Goal: Information Seeking & Learning: Learn about a topic

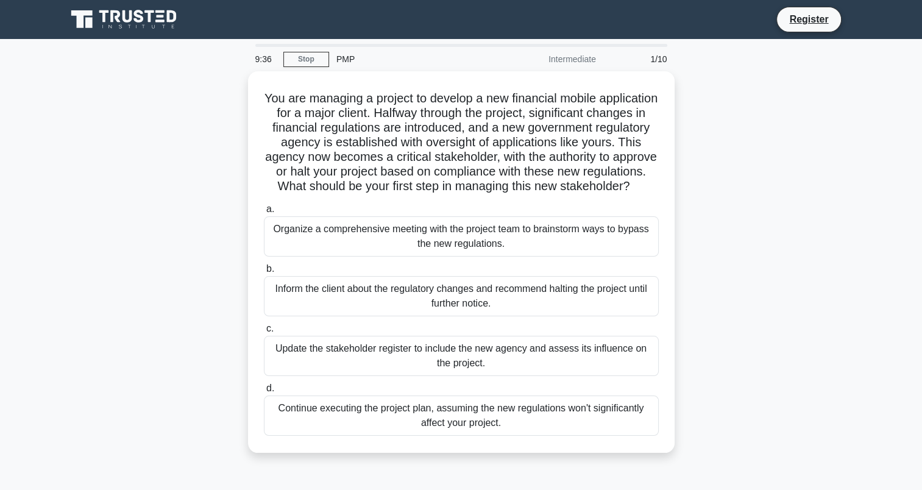
scroll to position [61, 0]
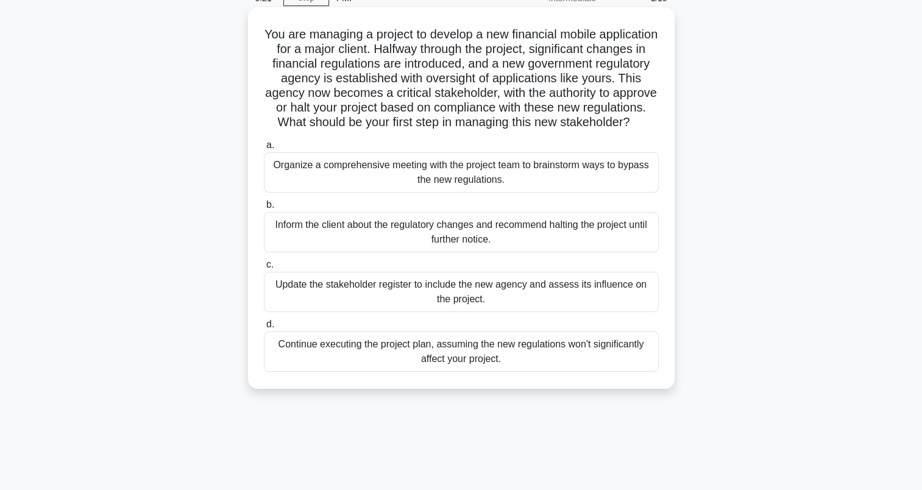
click at [488, 173] on div "Organize a comprehensive meeting with the project team to brainstorm ways to by…" at bounding box center [461, 172] width 395 height 40
click at [264, 149] on input "a. Organize a comprehensive meeting with the project team to brainstorm ways to…" at bounding box center [264, 145] width 0 height 8
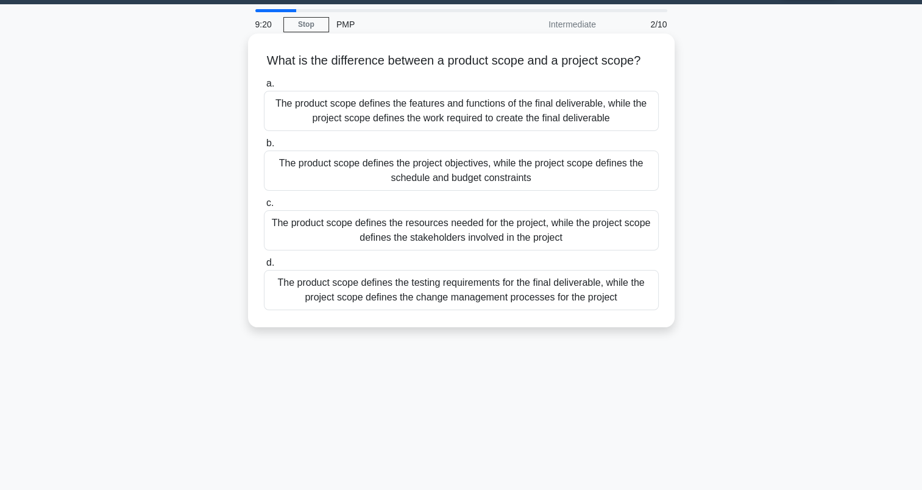
scroll to position [0, 0]
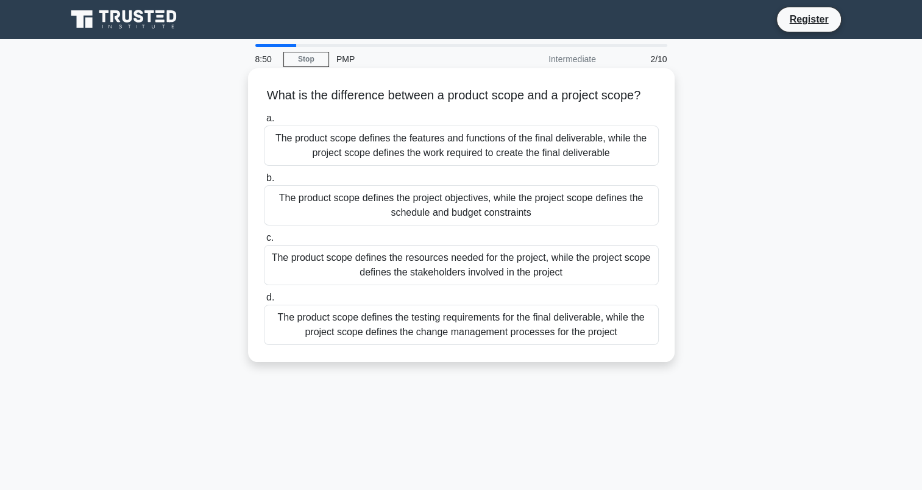
click at [490, 149] on div "The product scope defines the features and functions of the final deliverable, …" at bounding box center [461, 145] width 395 height 40
click at [264, 122] on input "a. The product scope defines the features and functions of the final deliverabl…" at bounding box center [264, 119] width 0 height 8
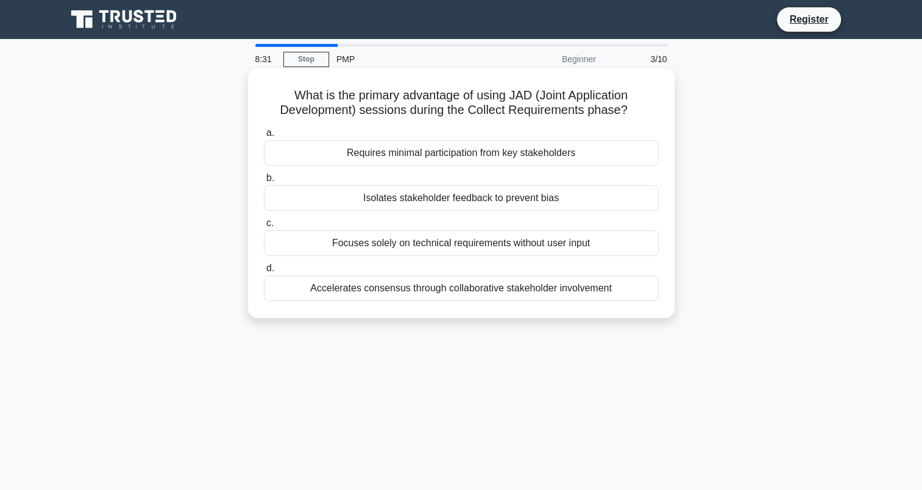
click at [593, 285] on div "Accelerates consensus through collaborative stakeholder involvement" at bounding box center [461, 288] width 395 height 26
click at [264, 272] on input "d. Accelerates consensus through collaborative stakeholder involvement" at bounding box center [264, 268] width 0 height 8
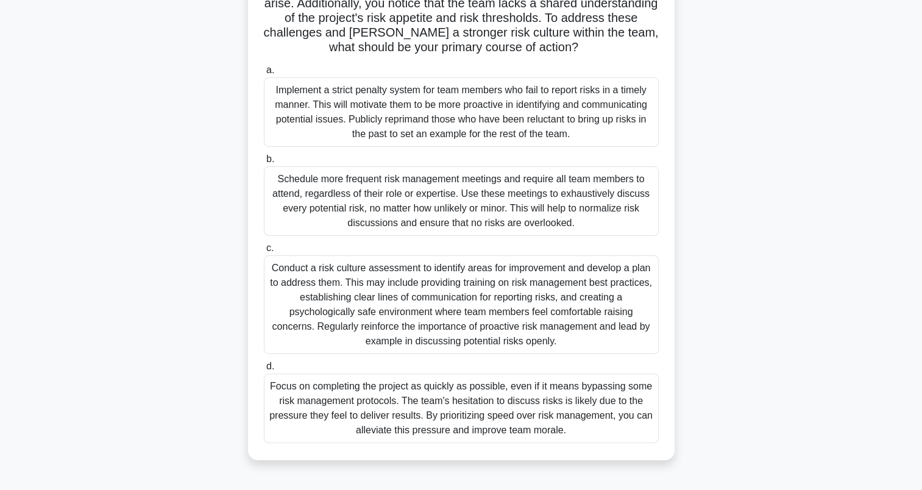
scroll to position [168, 0]
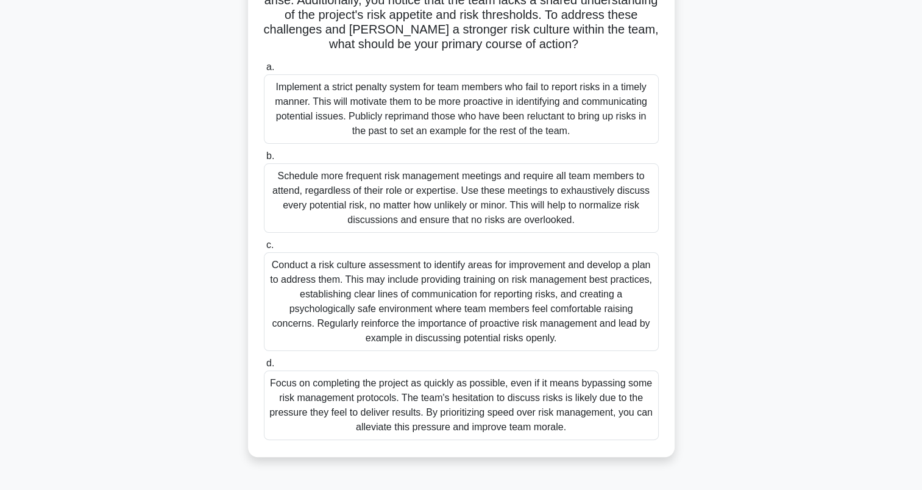
click at [586, 336] on div "Conduct a risk culture assessment to identify areas for improvement and develop…" at bounding box center [461, 301] width 395 height 99
click at [264, 249] on input "c. Conduct a risk culture assessment to identify areas for improvement and deve…" at bounding box center [264, 245] width 0 height 8
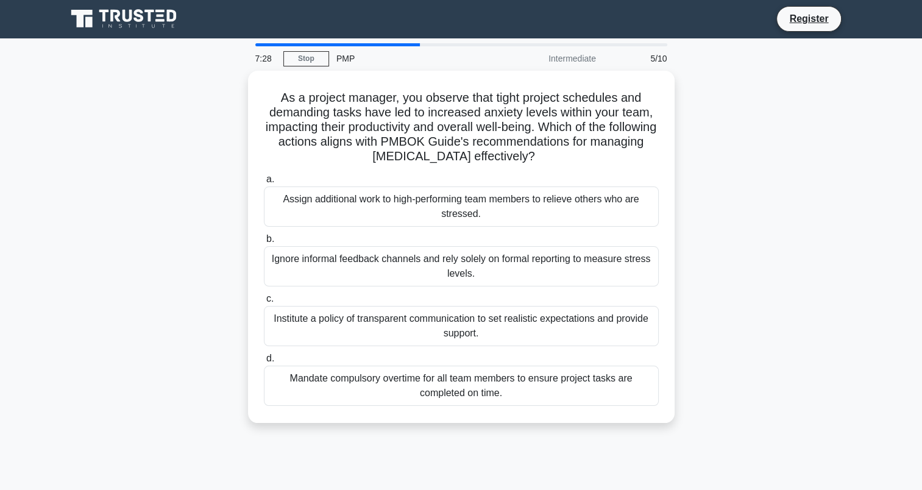
scroll to position [0, 0]
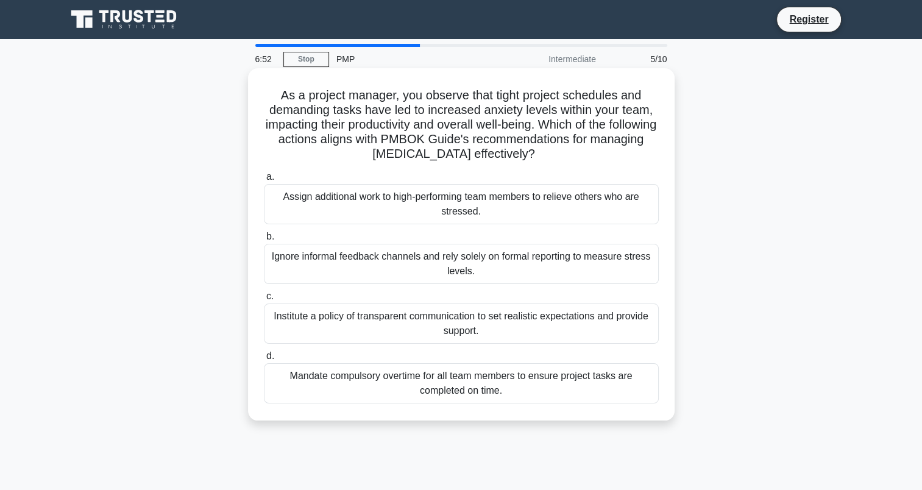
click at [587, 310] on div "Institute a policy of transparent communication to set realistic expectations a…" at bounding box center [461, 323] width 395 height 40
click at [264, 300] on input "c. Institute a policy of transparent communication to set realistic expectation…" at bounding box center [264, 296] width 0 height 8
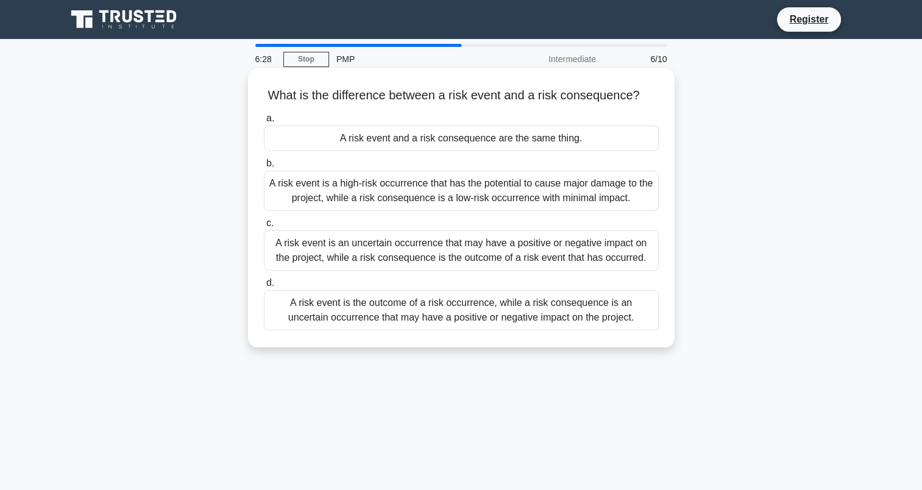
click at [587, 244] on div "A risk event is an uncertain occurrence that may have a positive or negative im…" at bounding box center [461, 250] width 395 height 40
click at [264, 227] on input "c. A risk event is an uncertain occurrence that may have a positive or negative…" at bounding box center [264, 223] width 0 height 8
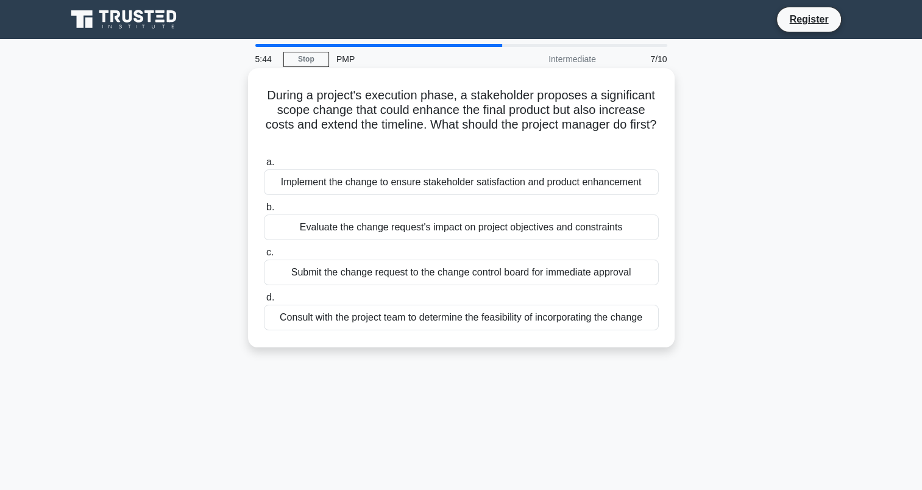
click at [613, 228] on div "Evaluate the change request's impact on project objectives and constraints" at bounding box center [461, 227] width 395 height 26
click at [264, 211] on input "b. Evaluate the change request's impact on project objectives and constraints" at bounding box center [264, 207] width 0 height 8
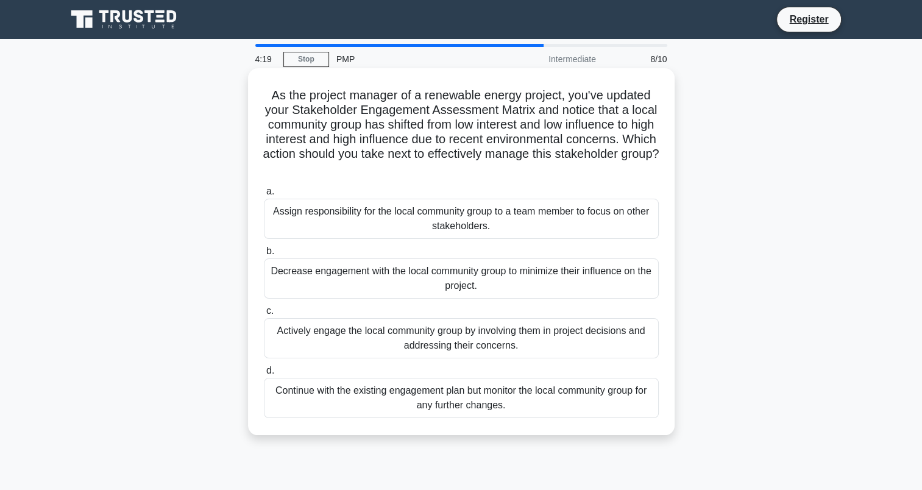
click at [520, 396] on div "Continue with the existing engagement plan but monitor the local community grou…" at bounding box center [461, 398] width 395 height 40
click at [264, 375] on input "d. Continue with the existing engagement plan but monitor the local community g…" at bounding box center [264, 371] width 0 height 8
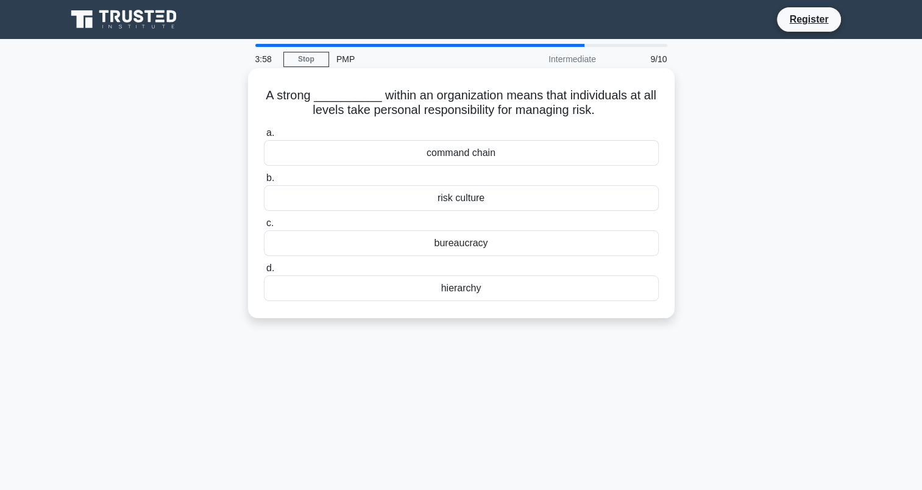
click at [473, 199] on div "risk culture" at bounding box center [461, 198] width 395 height 26
click at [264, 182] on input "b. risk culture" at bounding box center [264, 178] width 0 height 8
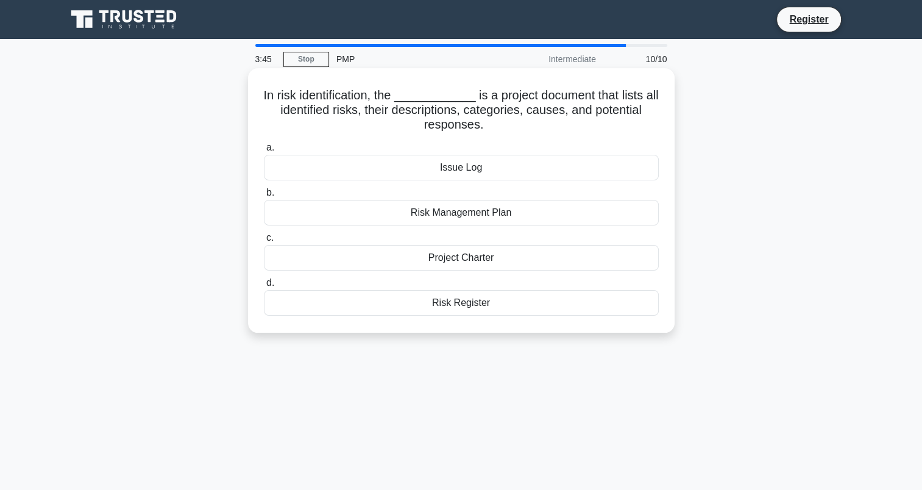
click at [489, 303] on div "Risk Register" at bounding box center [461, 303] width 395 height 26
click at [264, 287] on input "d. Risk Register" at bounding box center [264, 283] width 0 height 8
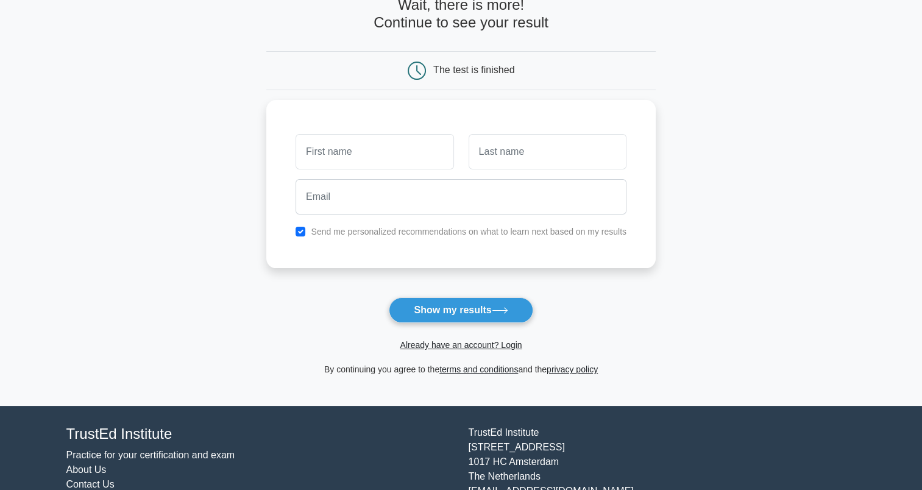
scroll to position [122, 0]
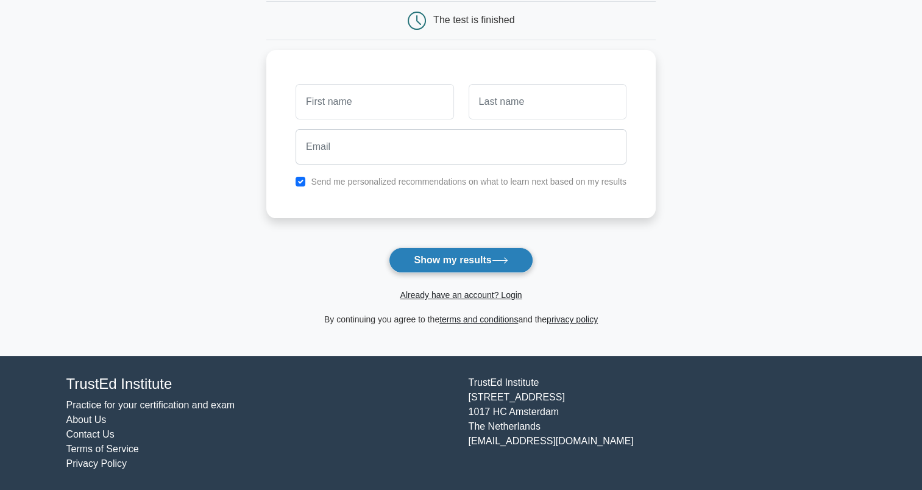
click at [439, 253] on button "Show my results" at bounding box center [461, 260] width 144 height 26
click at [591, 259] on form "Wait, there is more! Continue to see your result The test is finished and the" at bounding box center [460, 136] width 389 height 380
click at [478, 297] on link "Already have an account? Login" at bounding box center [461, 295] width 122 height 10
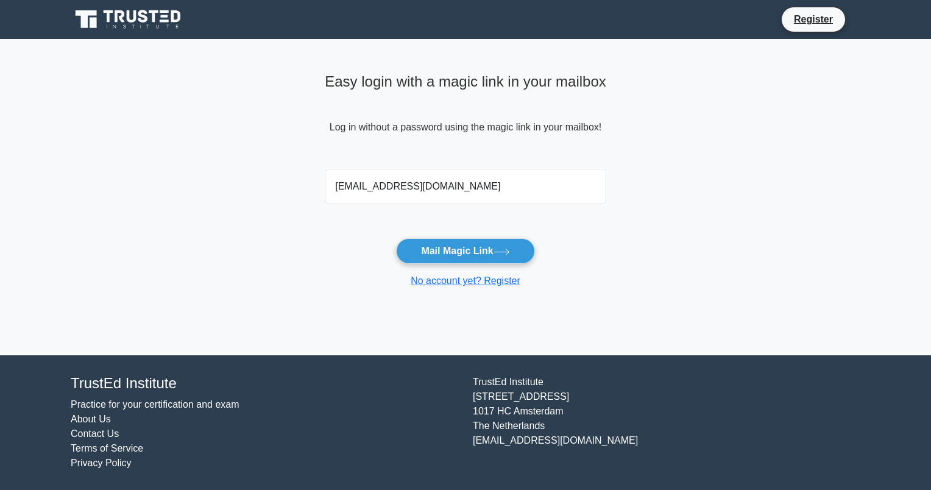
type input "[EMAIL_ADDRESS][DOMAIN_NAME]"
click at [396, 238] on button "Mail Magic Link" at bounding box center [465, 251] width 138 height 26
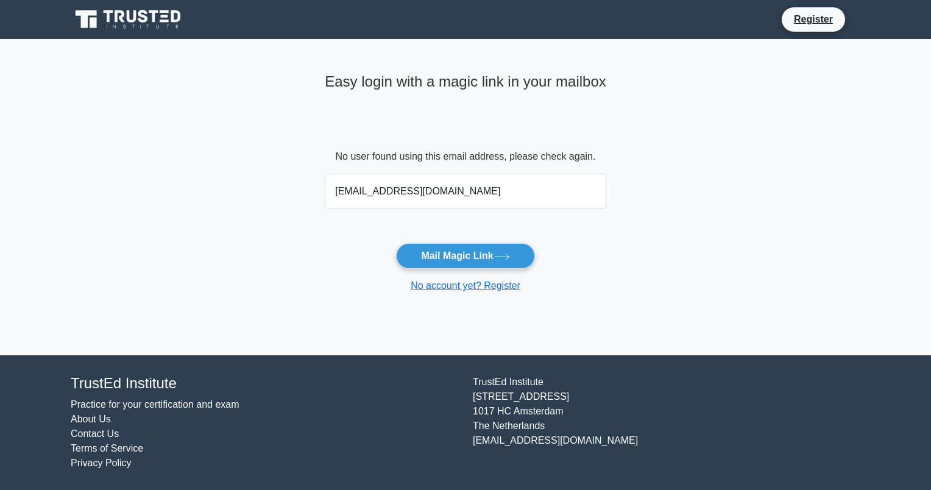
type input "[EMAIL_ADDRESS][DOMAIN_NAME]"
click at [396, 243] on button "Mail Magic Link" at bounding box center [465, 256] width 138 height 26
type input "badboyrake@gmail.com"
click at [396, 243] on button "Mail Magic Link" at bounding box center [465, 256] width 138 height 26
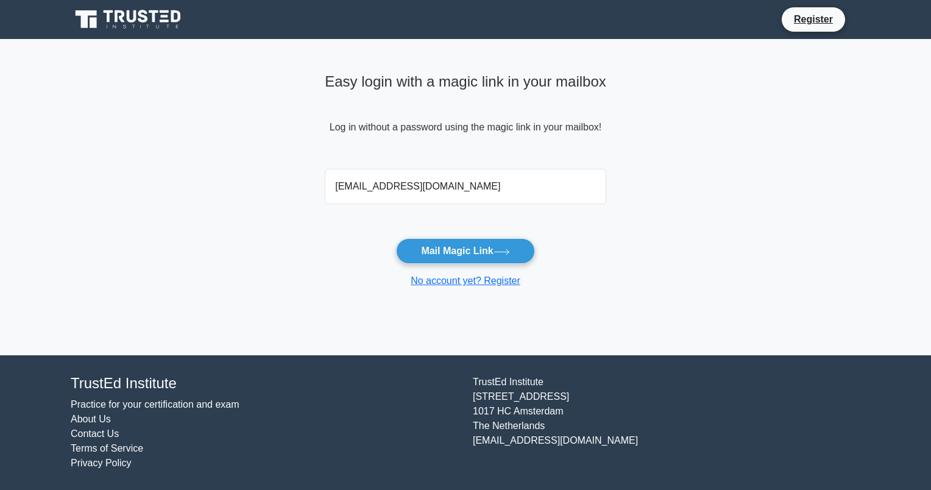
click at [152, 22] on icon at bounding box center [129, 19] width 117 height 23
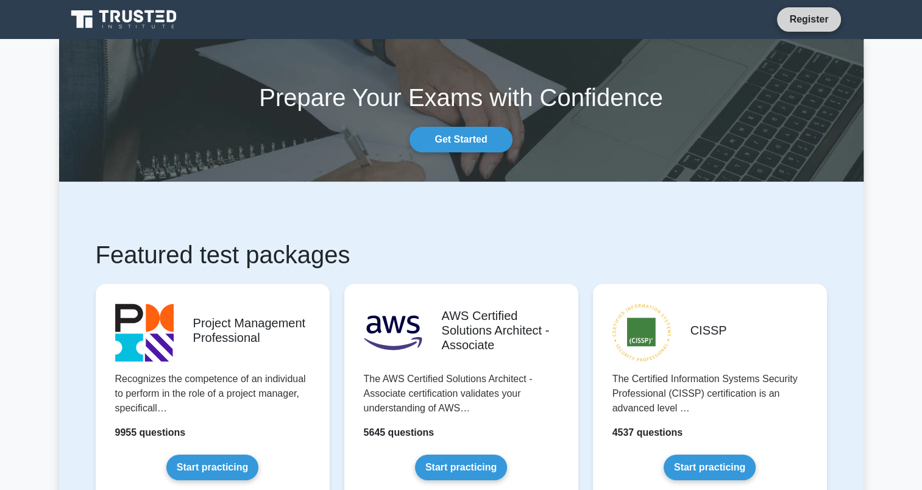
click at [810, 23] on link "Register" at bounding box center [809, 19] width 54 height 15
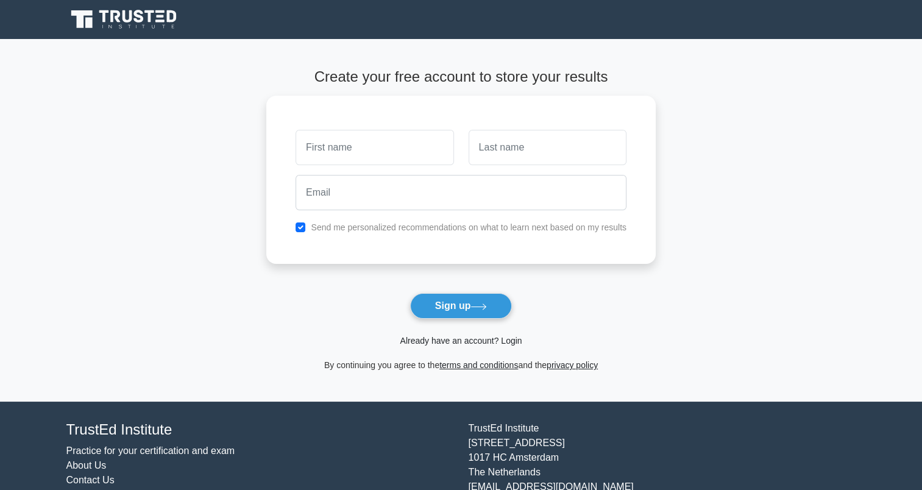
click at [500, 343] on link "Already have an account? Login" at bounding box center [461, 341] width 122 height 10
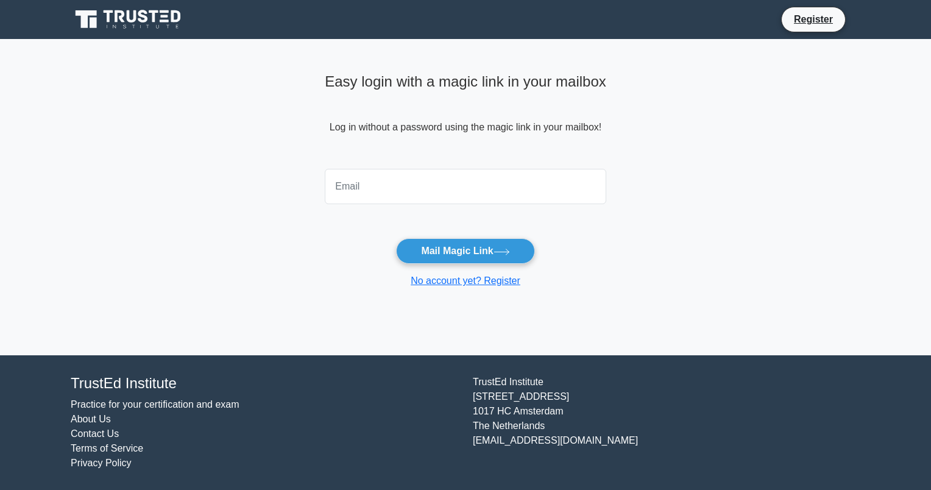
click at [451, 330] on div "Easy login with a magic link in your mailbox Log in without a password using th…" at bounding box center [465, 197] width 296 height 316
drag, startPoint x: 413, startPoint y: 129, endPoint x: 537, endPoint y: 121, distance: 124.6
click at [537, 121] on div "Easy login with a magic link in your mailbox Log in without a password using th…" at bounding box center [465, 116] width 281 height 96
drag, startPoint x: 537, startPoint y: 121, endPoint x: 442, endPoint y: 143, distance: 97.7
click at [442, 143] on div "Easy login with a magic link in your mailbox Log in without a password using th…" at bounding box center [465, 116] width 281 height 96
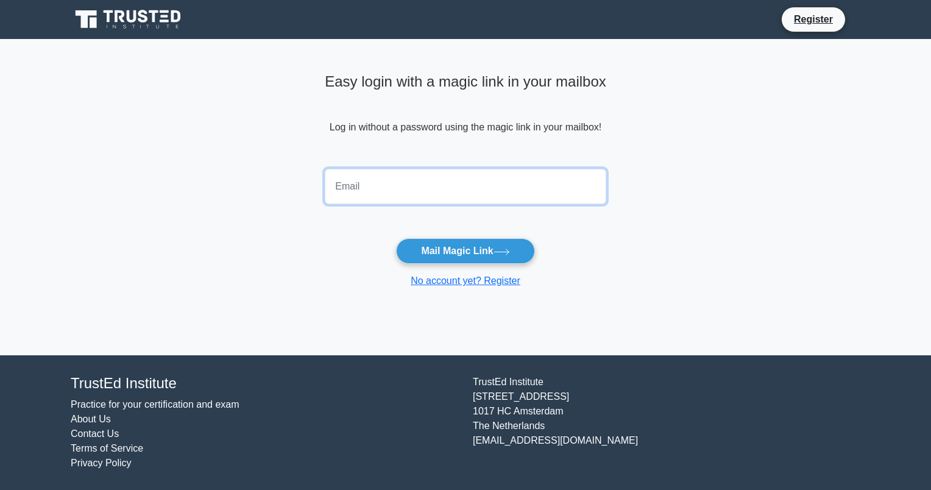
click at [367, 190] on input "email" at bounding box center [465, 186] width 281 height 35
click at [312, 125] on main "Easy login with a magic link in your mailbox Log in without a password using th…" at bounding box center [465, 197] width 931 height 316
click at [108, 12] on icon at bounding box center [109, 16] width 10 height 12
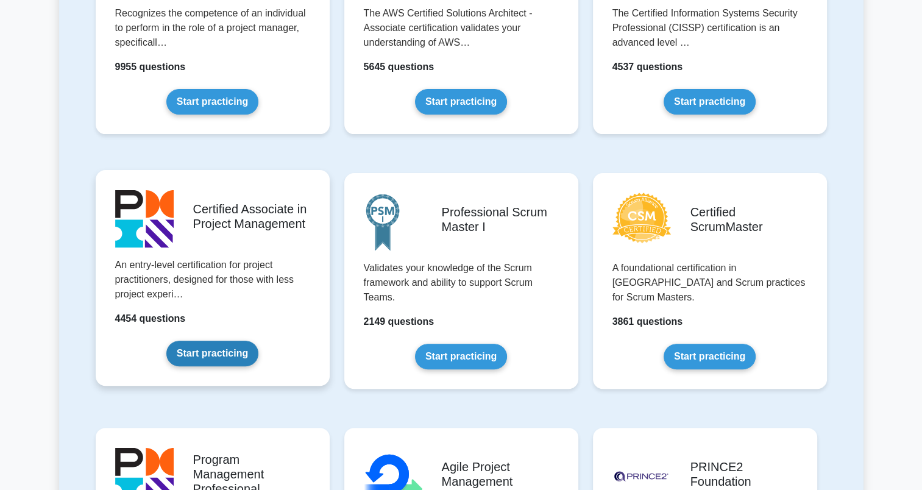
scroll to position [244, 0]
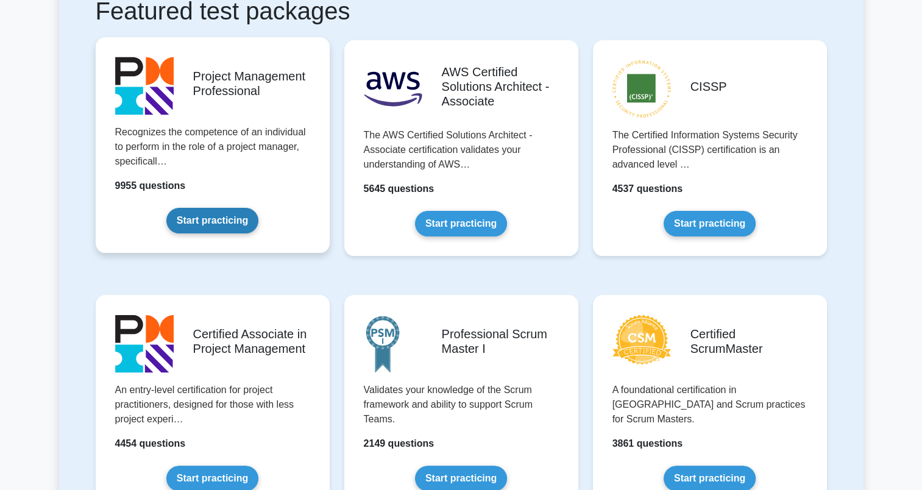
click at [214, 212] on link "Start practicing" at bounding box center [212, 221] width 92 height 26
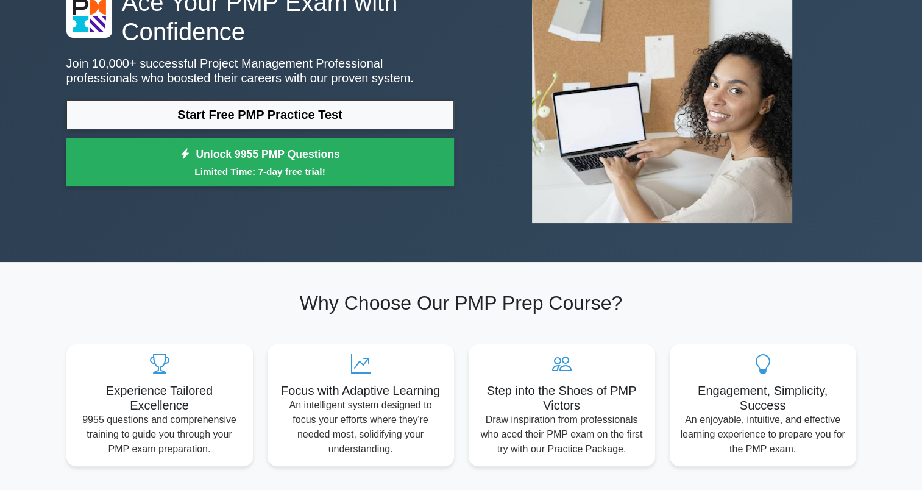
scroll to position [122, 0]
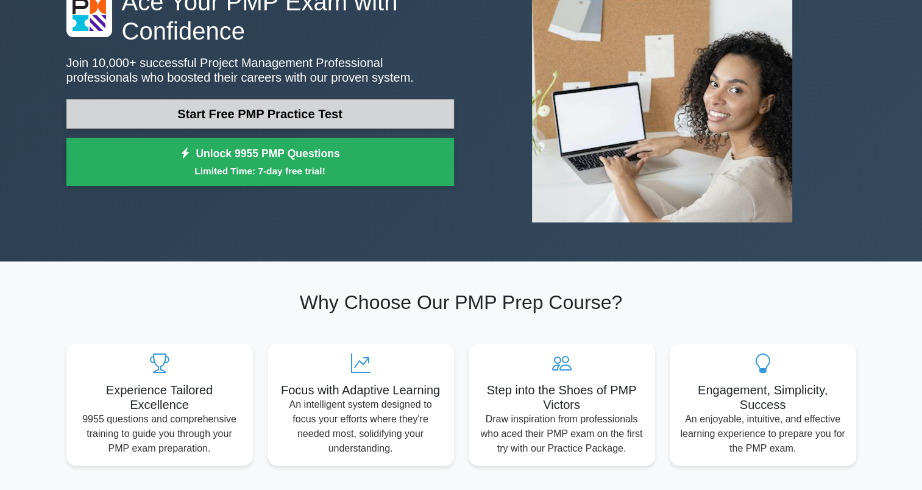
click at [309, 115] on link "Start Free PMP Practice Test" at bounding box center [259, 113] width 387 height 29
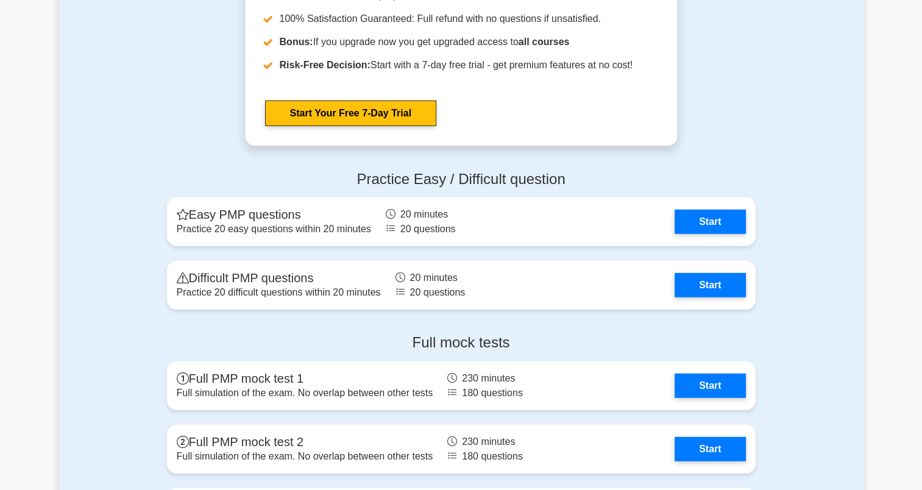
scroll to position [3411, 0]
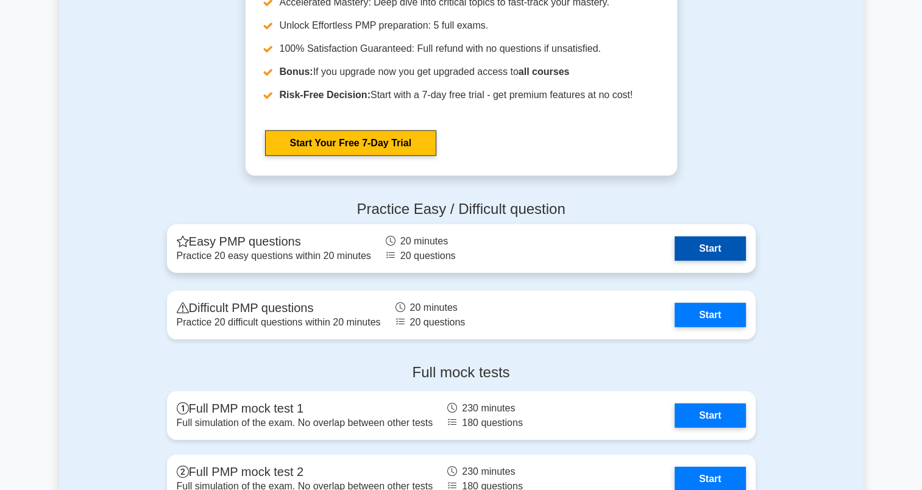
click at [694, 261] on link "Start" at bounding box center [709, 248] width 71 height 24
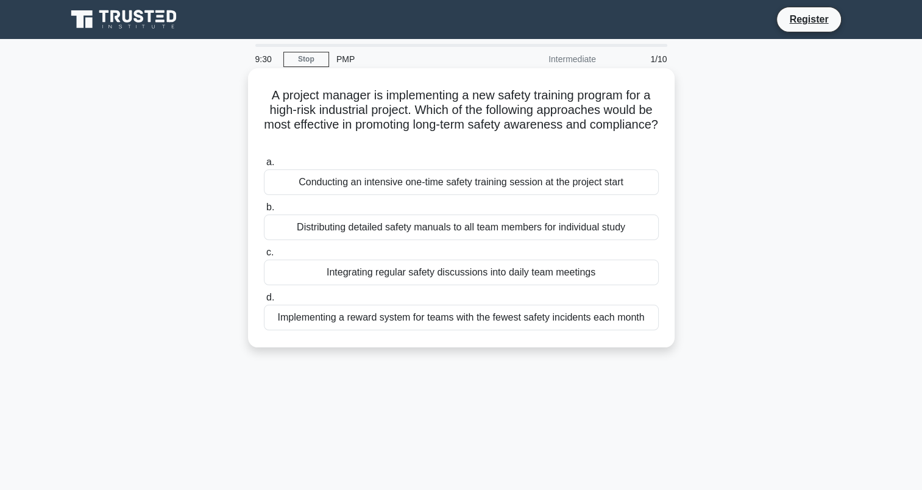
click at [504, 97] on h5 "A project manager is implementing a new safety training program for a high-risk…" at bounding box center [461, 118] width 397 height 60
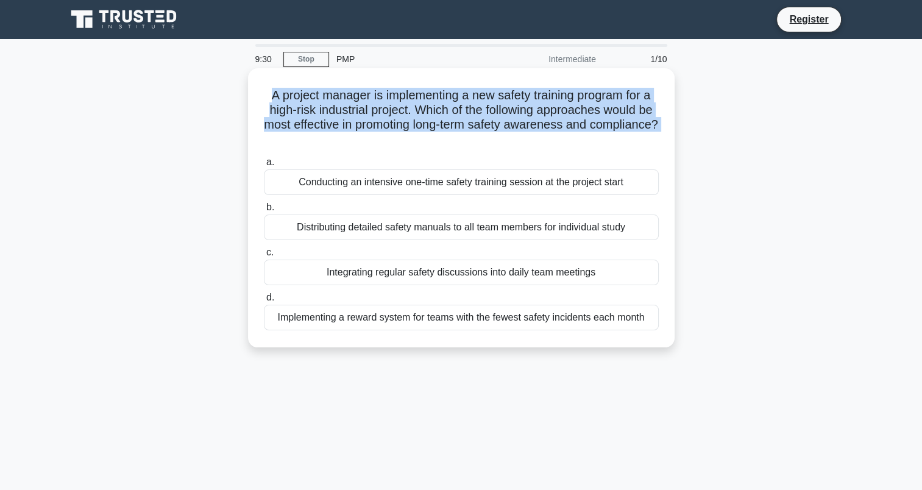
click at [504, 97] on h5 "A project manager is implementing a new safety training program for a high-risk…" at bounding box center [461, 118] width 397 height 60
click at [429, 116] on h5 "A project manager is implementing a new safety training program for a high-risk…" at bounding box center [461, 118] width 397 height 60
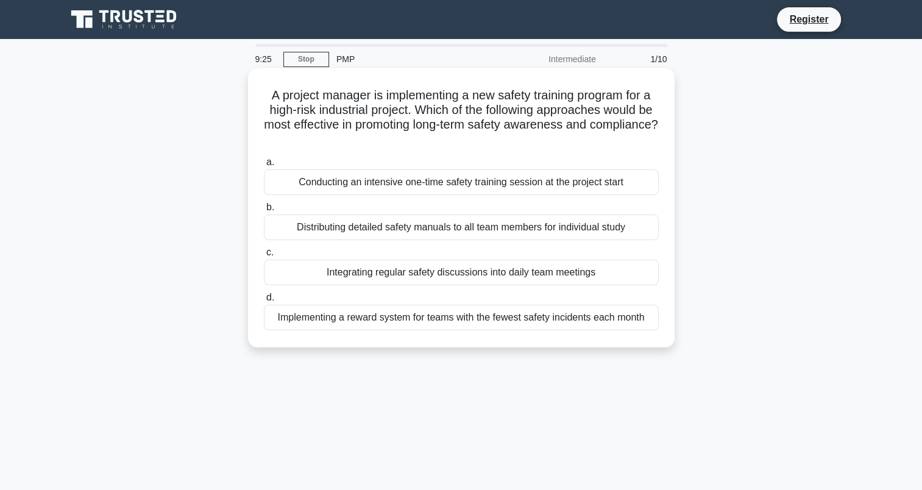
drag, startPoint x: 420, startPoint y: 116, endPoint x: 550, endPoint y: 149, distance: 134.3
click at [550, 149] on div "A project manager is implementing a new safety training program for a high-risk…" at bounding box center [461, 207] width 417 height 269
click at [447, 141] on h5 "A project manager is implementing a new safety training program for a high-risk…" at bounding box center [461, 118] width 397 height 60
click at [519, 319] on div "Implementing a reward system for teams with the fewest safety incidents each mo…" at bounding box center [461, 318] width 395 height 26
click at [264, 302] on input "d. Implementing a reward system for teams with the fewest safety incidents each…" at bounding box center [264, 298] width 0 height 8
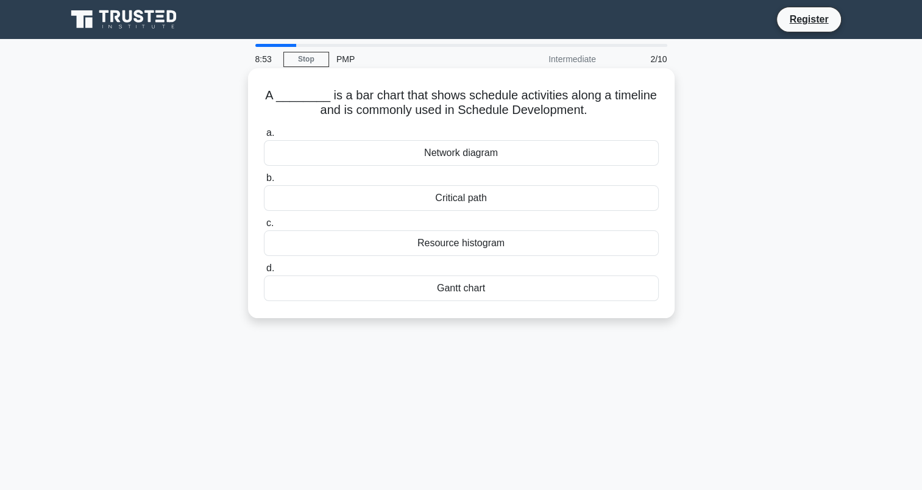
click at [512, 290] on div "Gantt chart" at bounding box center [461, 288] width 395 height 26
click at [264, 272] on input "d. Gantt chart" at bounding box center [264, 268] width 0 height 8
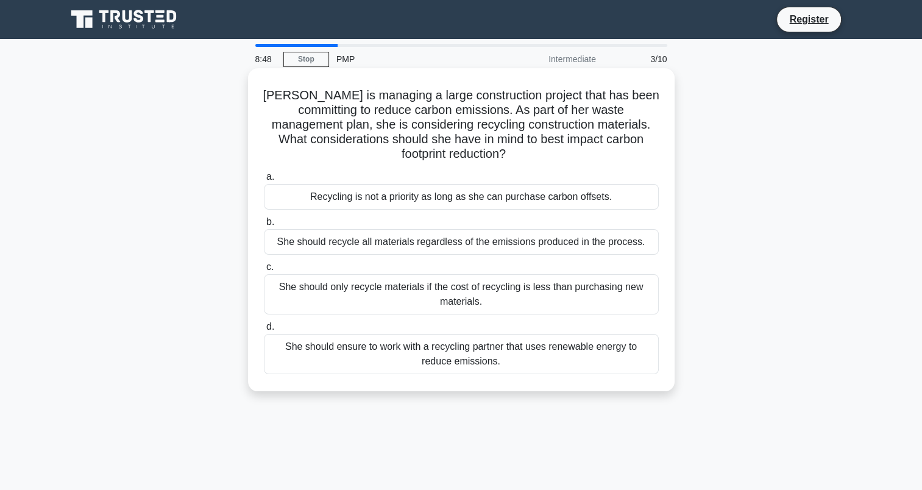
drag, startPoint x: 446, startPoint y: 135, endPoint x: 448, endPoint y: 91, distance: 43.9
click at [448, 91] on h5 "Sarah is managing a large construction project that has been committing to redu…" at bounding box center [461, 125] width 397 height 74
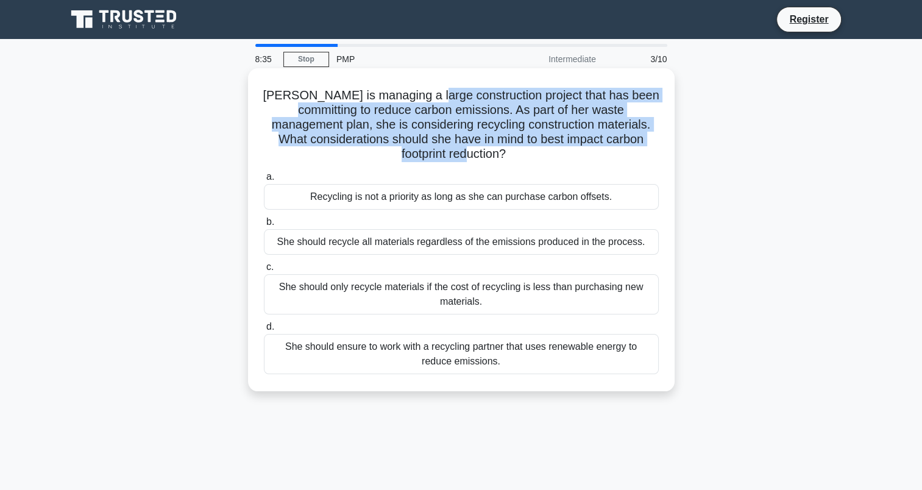
drag, startPoint x: 462, startPoint y: 93, endPoint x: 532, endPoint y: 160, distance: 96.5
click at [532, 160] on h5 "Sarah is managing a large construction project that has been committing to redu…" at bounding box center [461, 125] width 397 height 74
drag, startPoint x: 532, startPoint y: 160, endPoint x: 440, endPoint y: 151, distance: 91.8
click at [440, 151] on h5 "Sarah is managing a large construction project that has been committing to redu…" at bounding box center [461, 125] width 397 height 74
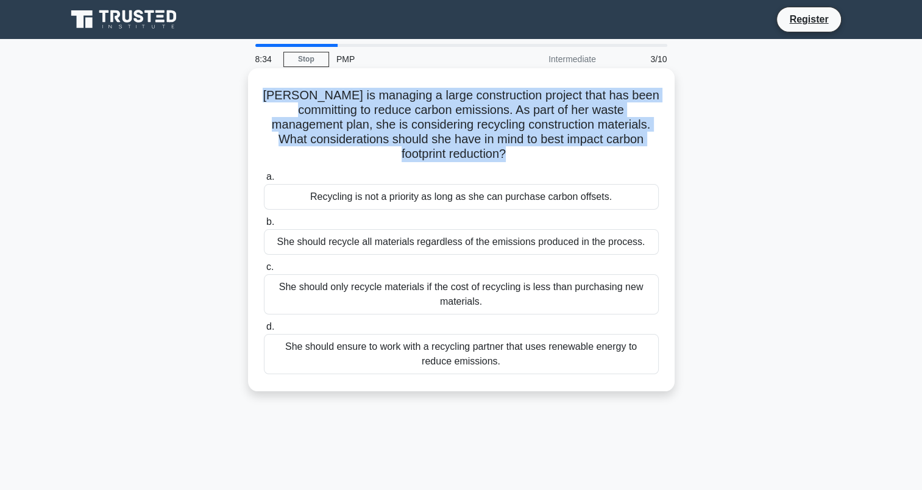
click at [440, 151] on h5 "Sarah is managing a large construction project that has been committing to redu…" at bounding box center [461, 125] width 397 height 74
drag, startPoint x: 440, startPoint y: 151, endPoint x: 385, endPoint y: 164, distance: 57.0
click at [385, 164] on div "Sarah is managing a large construction project that has been committing to redu…" at bounding box center [461, 229] width 417 height 313
click at [345, 158] on h5 "Sarah is managing a large construction project that has been committing to redu…" at bounding box center [461, 125] width 397 height 74
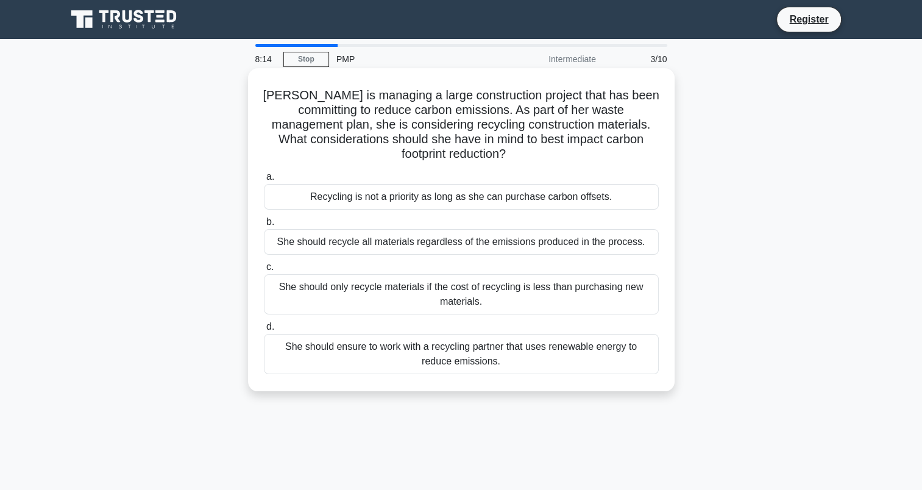
click at [575, 289] on div "She should only recycle materials if the cost of recycling is less than purchas…" at bounding box center [461, 294] width 395 height 40
click at [264, 271] on input "c. She should only recycle materials if the cost of recycling is less than purc…" at bounding box center [264, 267] width 0 height 8
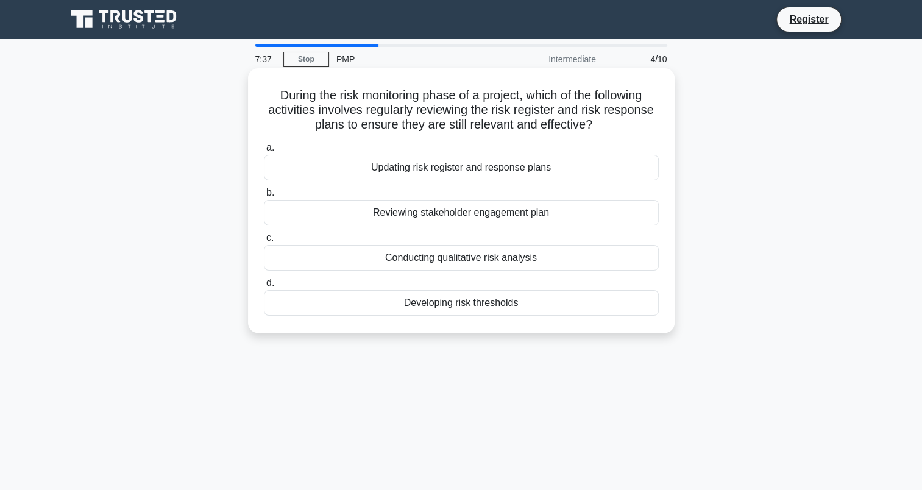
click at [641, 172] on div "Updating risk register and response plans" at bounding box center [461, 168] width 395 height 26
click at [264, 152] on input "a. Updating risk register and response plans" at bounding box center [264, 148] width 0 height 8
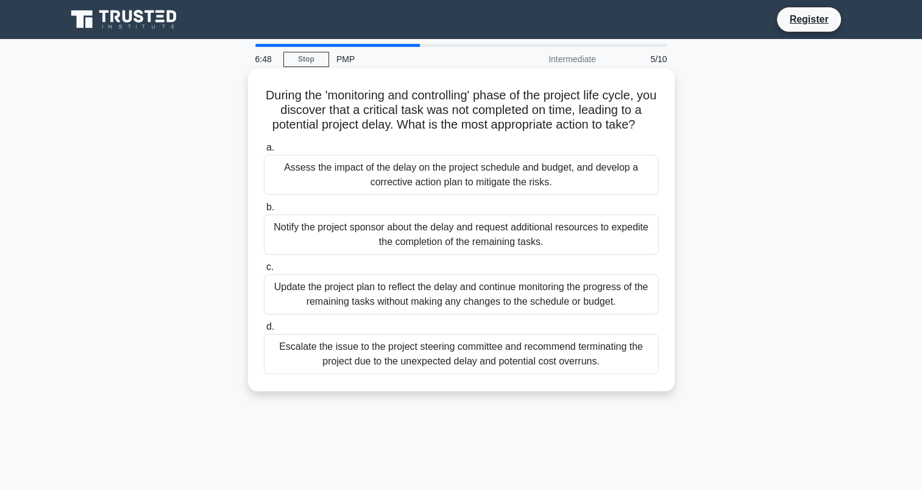
click at [551, 168] on div "Assess the impact of the delay on the project schedule and budget, and develop …" at bounding box center [461, 175] width 395 height 40
click at [264, 152] on input "a. Assess the impact of the delay on the project schedule and budget, and devel…" at bounding box center [264, 148] width 0 height 8
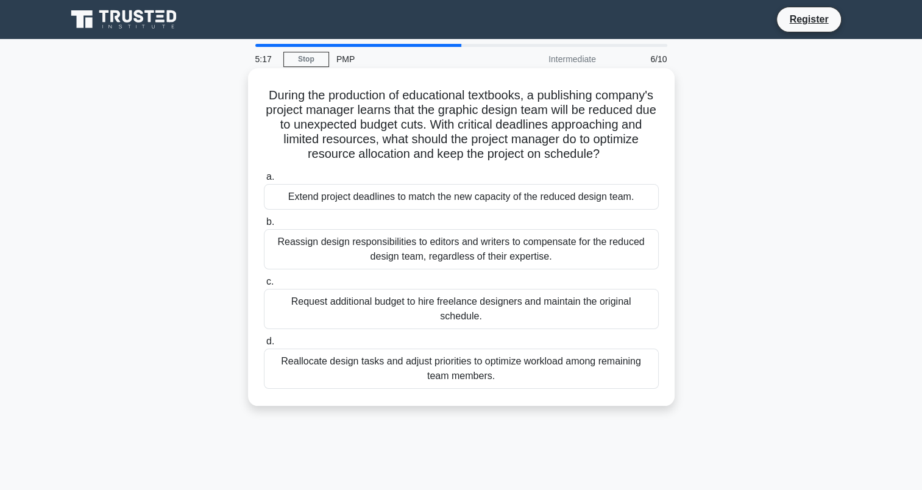
click at [580, 314] on div "Request additional budget to hire freelance designers and maintain the original…" at bounding box center [461, 309] width 395 height 40
drag, startPoint x: 580, startPoint y: 314, endPoint x: 631, endPoint y: 318, distance: 51.3
click at [631, 318] on div "Request additional budget to hire freelance designers and maintain the original…" at bounding box center [461, 309] width 395 height 40
click at [264, 286] on input "c. Request additional budget to hire freelance designers and maintain the origi…" at bounding box center [264, 282] width 0 height 8
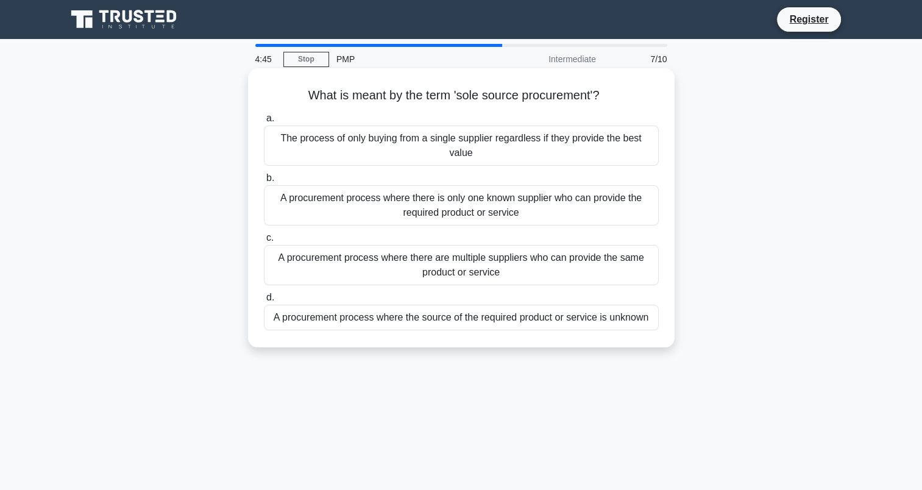
click at [581, 140] on div "The process of only buying from a single supplier regardless if they provide th…" at bounding box center [461, 145] width 395 height 40
click at [264, 122] on input "a. The process of only buying from a single supplier regardless if they provide…" at bounding box center [264, 119] width 0 height 8
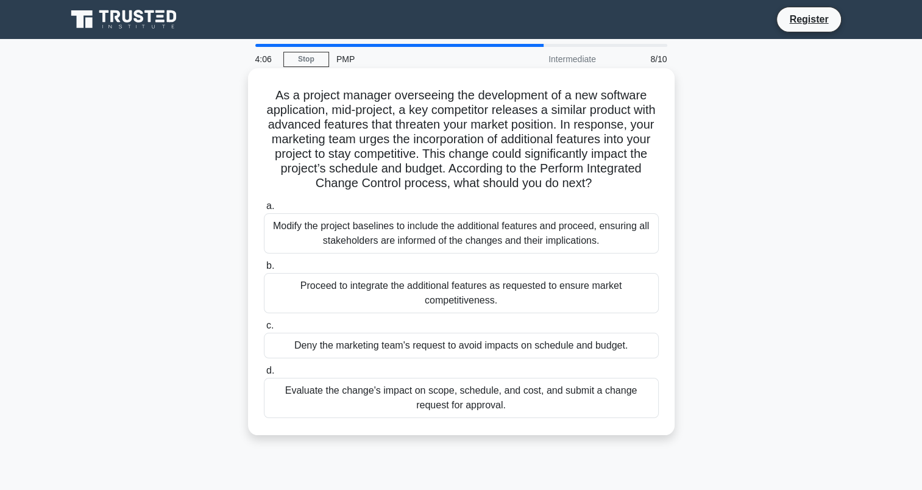
click at [613, 417] on div "Evaluate the change's impact on scope, schedule, and cost, and submit a change …" at bounding box center [461, 398] width 395 height 40
click at [264, 375] on input "d. Evaluate the change's impact on scope, schedule, and cost, and submit a chan…" at bounding box center [264, 371] width 0 height 8
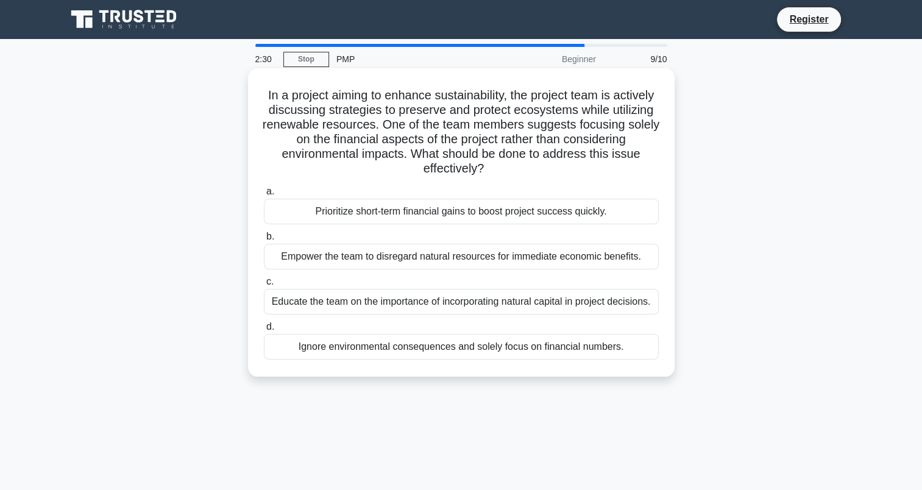
click at [442, 307] on div "Educate the team on the importance of incorporating natural capital in project …" at bounding box center [461, 302] width 395 height 26
click at [264, 286] on input "c. Educate the team on the importance of incorporating natural capital in proje…" at bounding box center [264, 282] width 0 height 8
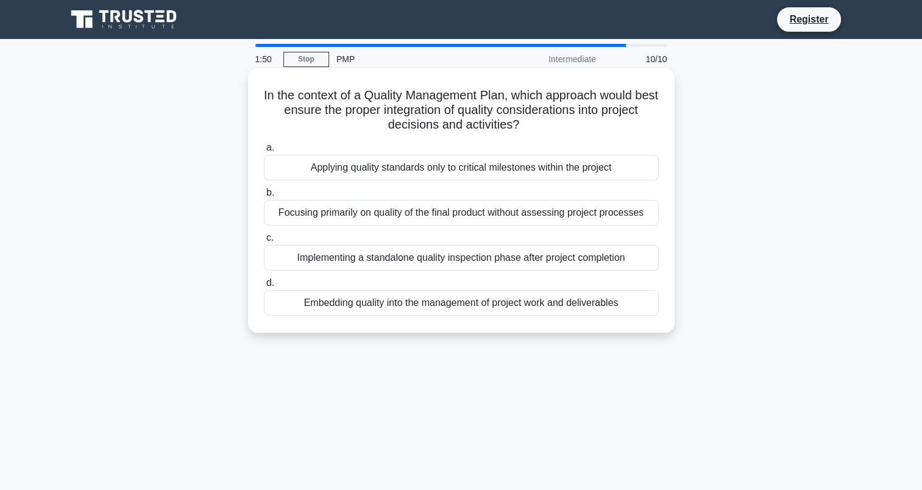
click at [531, 260] on div "Implementing a standalone quality inspection phase after project completion" at bounding box center [461, 258] width 395 height 26
click at [264, 242] on input "c. Implementing a standalone quality inspection phase after project completion" at bounding box center [264, 238] width 0 height 8
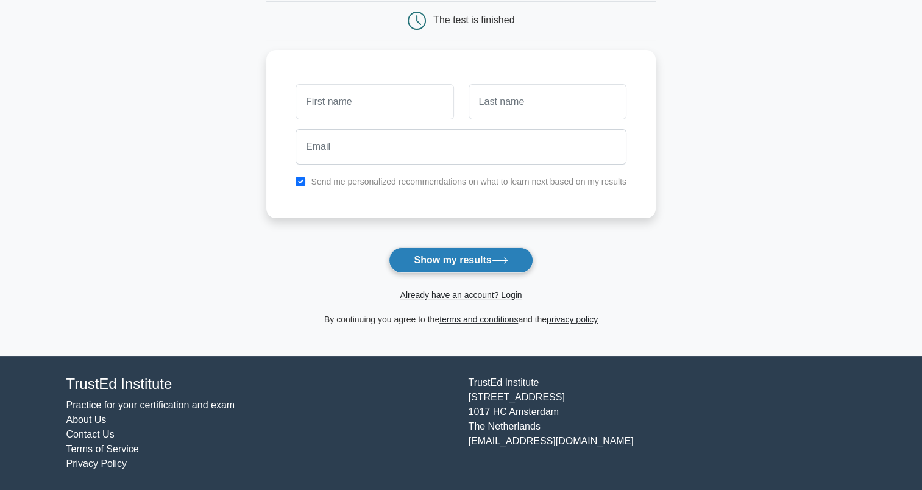
click at [500, 260] on icon at bounding box center [500, 260] width 16 height 7
click at [440, 260] on button "Show my results" at bounding box center [461, 260] width 144 height 26
click at [673, 250] on main "Wait, there is more! Continue to see your result The test is finished and the" at bounding box center [461, 136] width 922 height 439
click at [308, 185] on div "Send me personalized recommendations on what to learn next based on my results" at bounding box center [460, 178] width 345 height 15
click at [311, 179] on div "Send me personalized recommendations on what to learn next based on my results" at bounding box center [460, 178] width 345 height 15
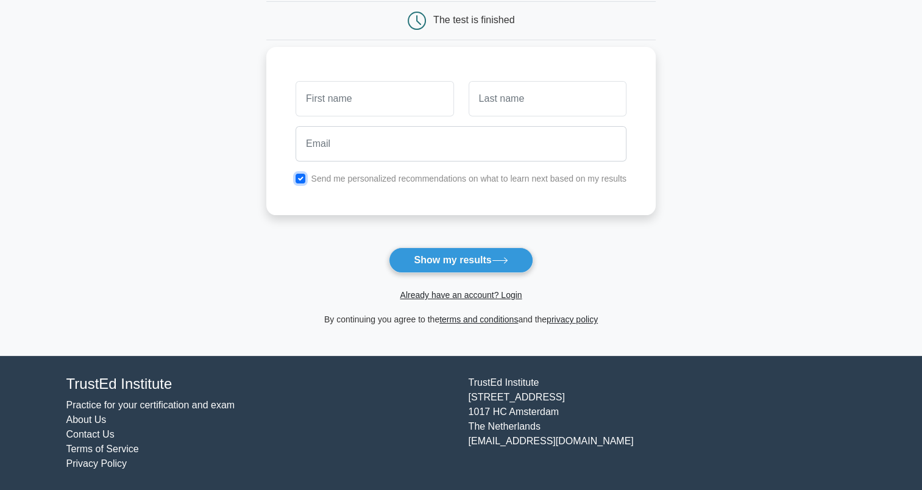
click at [300, 177] on input "checkbox" at bounding box center [300, 179] width 10 height 10
checkbox input "false"
click at [363, 83] on input "text" at bounding box center [374, 98] width 158 height 35
type input "rakesh"
type input "kumar"
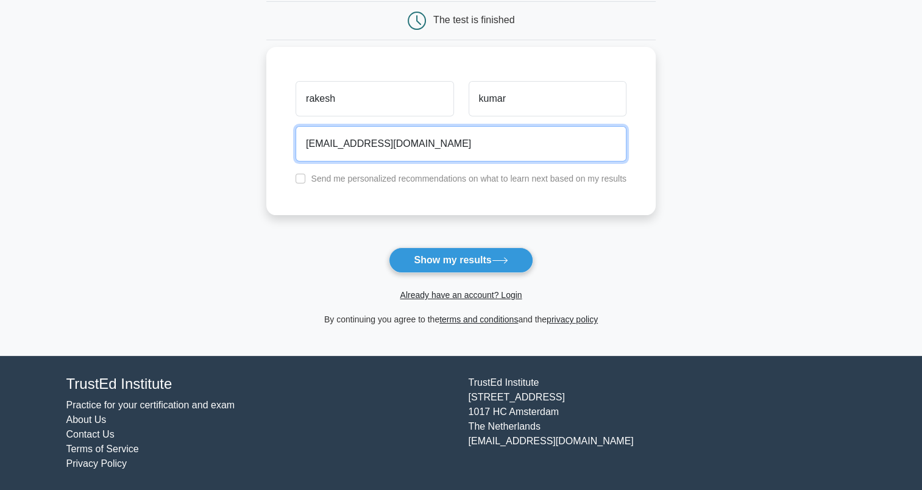
type input "[EMAIL_ADDRESS][DOMAIN_NAME]"
click at [389, 247] on button "Show my results" at bounding box center [461, 260] width 144 height 26
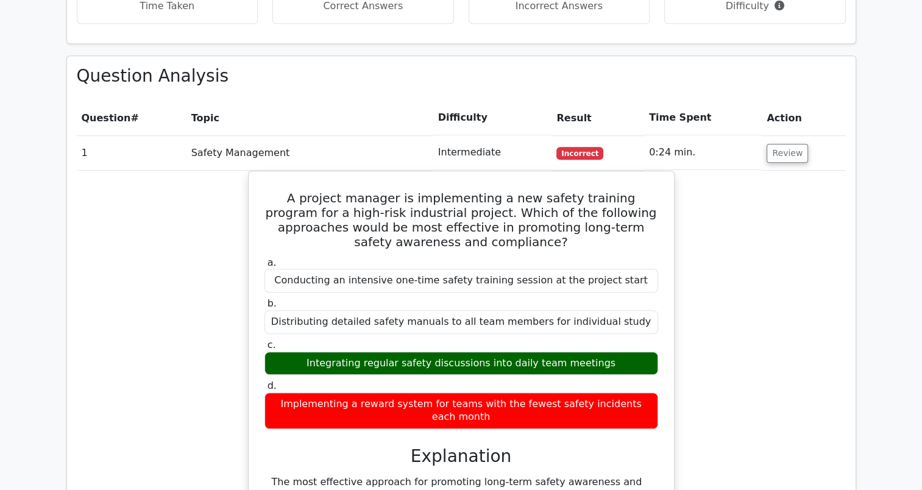
scroll to position [975, 0]
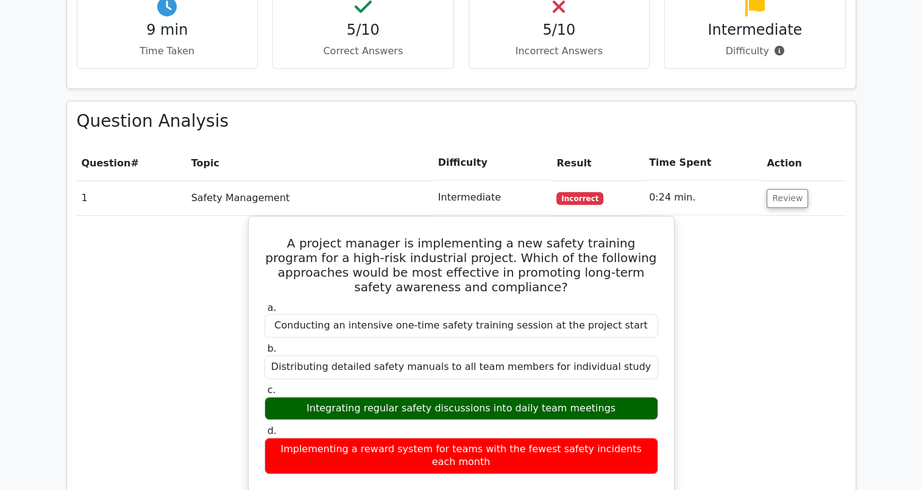
click at [544, 180] on td "Intermediate" at bounding box center [492, 197] width 119 height 35
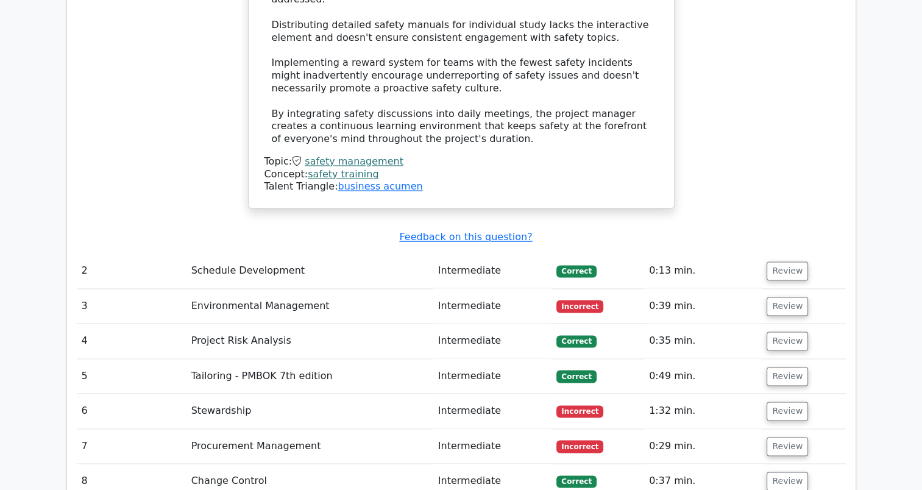
scroll to position [1888, 0]
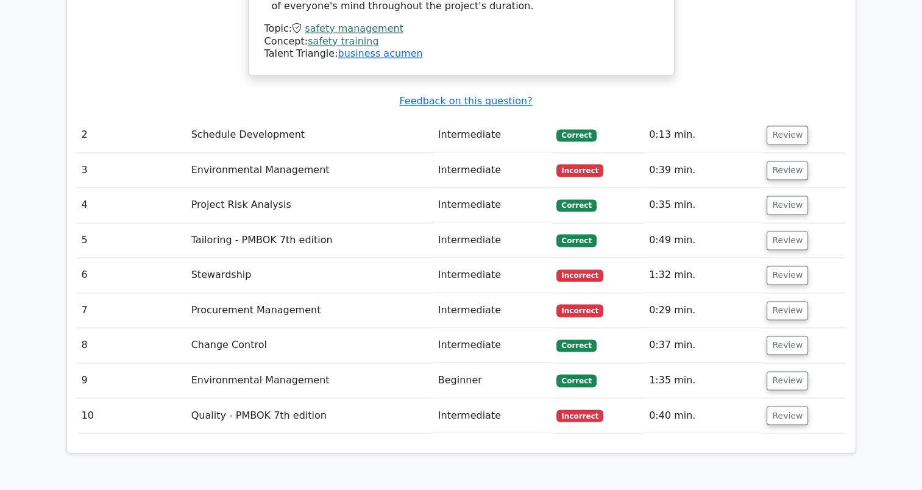
click at [582, 164] on span "Incorrect" at bounding box center [579, 170] width 47 height 12
click at [786, 161] on button "Review" at bounding box center [786, 170] width 41 height 19
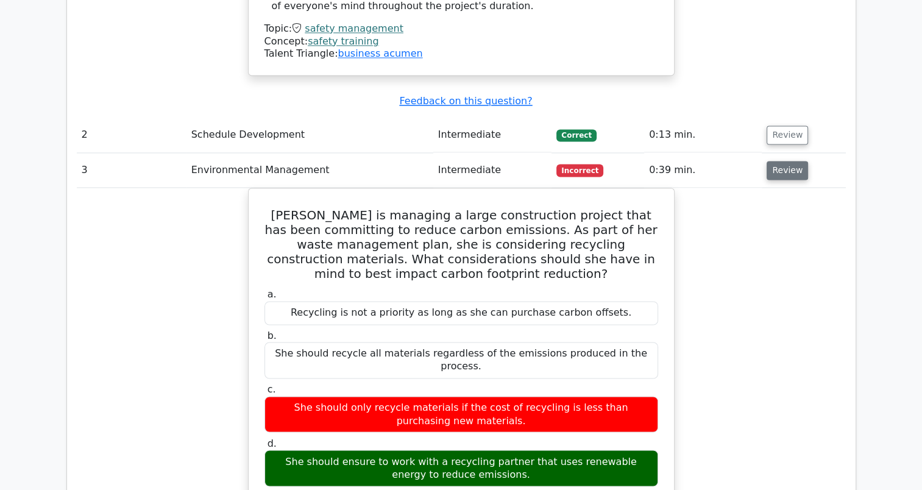
click at [782, 161] on button "Review" at bounding box center [786, 170] width 41 height 19
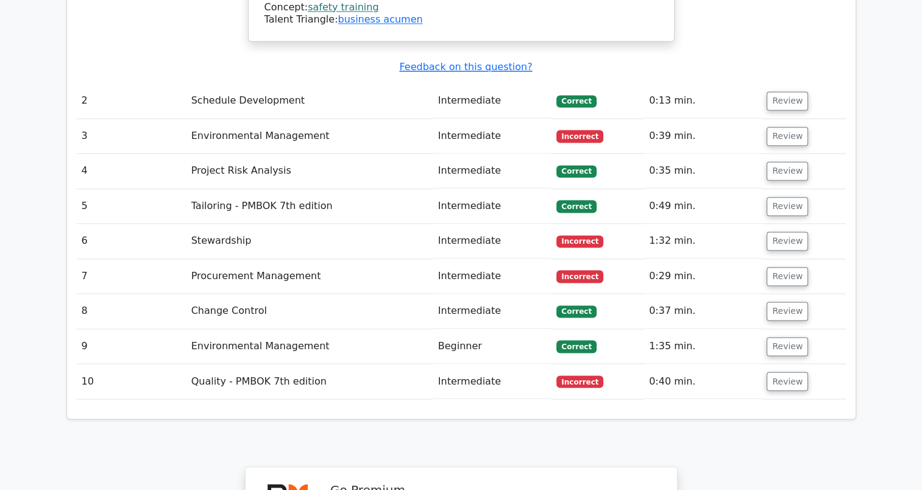
scroll to position [1949, 0]
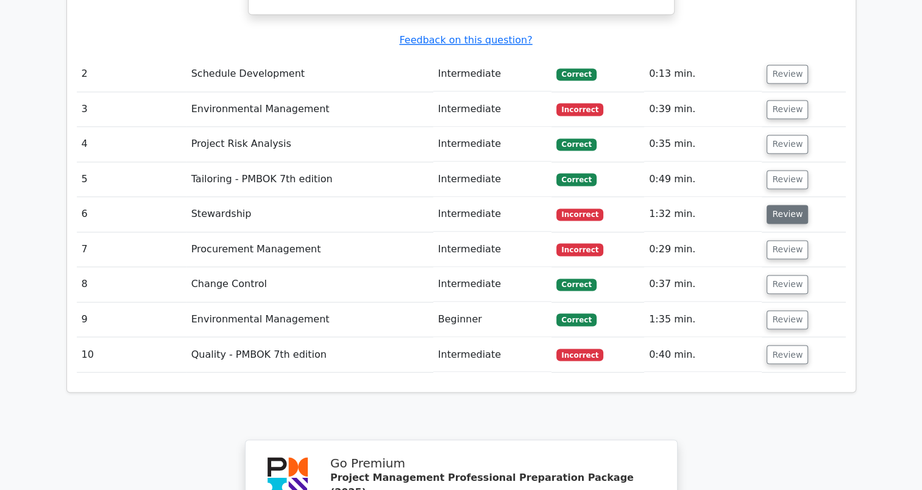
click at [778, 205] on button "Review" at bounding box center [786, 214] width 41 height 19
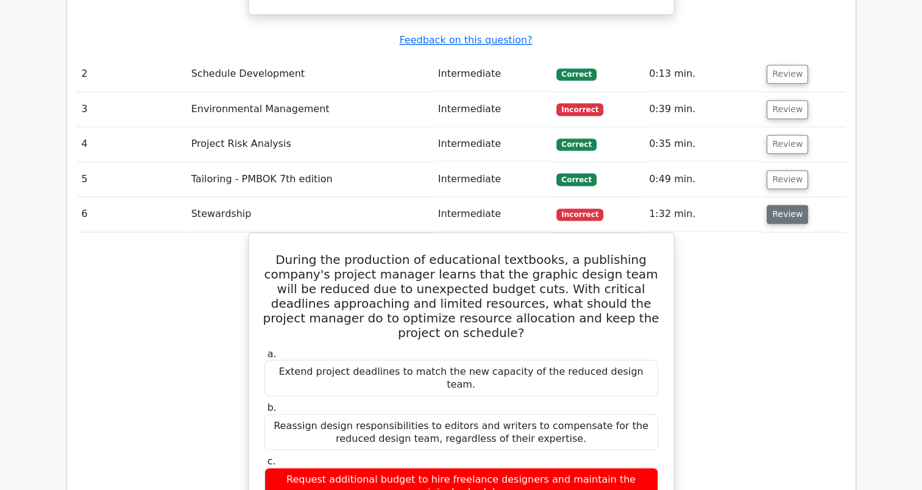
click at [800, 205] on button "Review" at bounding box center [786, 214] width 41 height 19
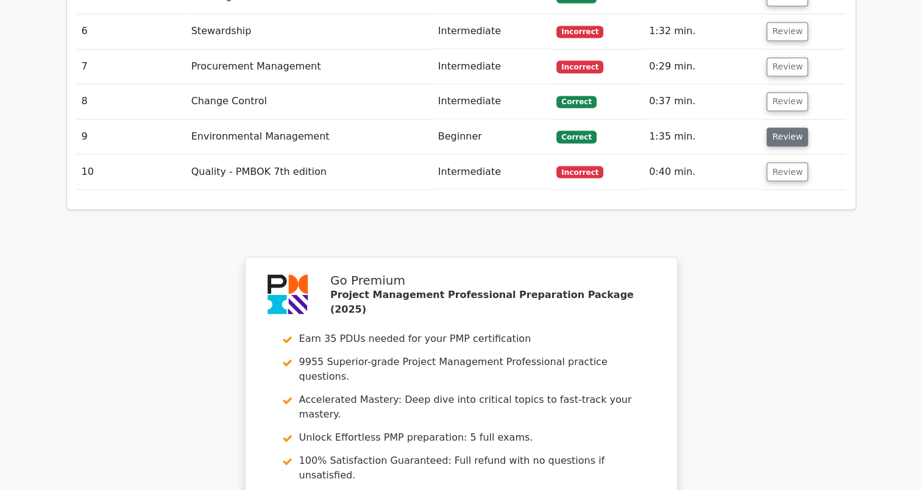
scroll to position [2010, 0]
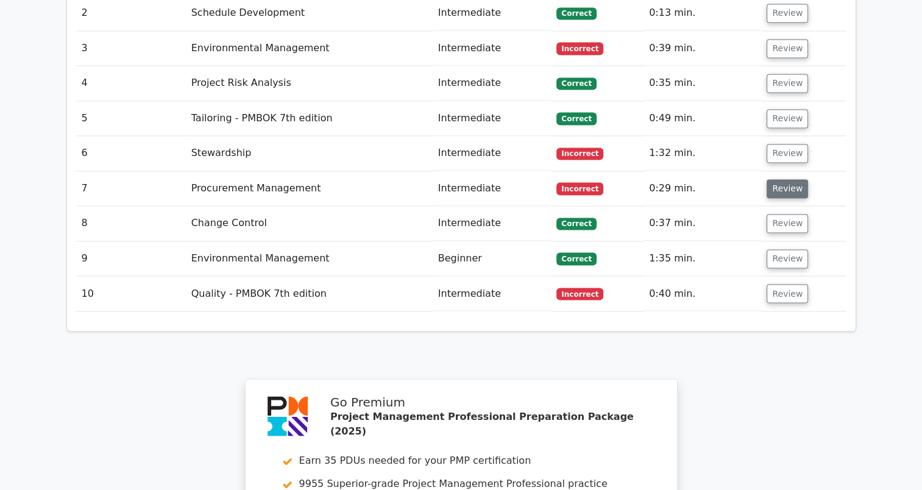
click at [796, 179] on button "Review" at bounding box center [786, 188] width 41 height 19
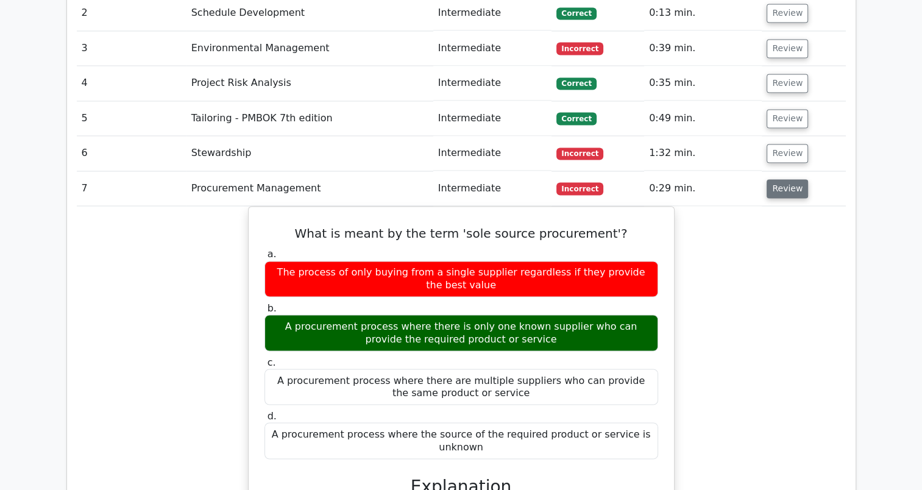
click at [780, 179] on button "Review" at bounding box center [786, 188] width 41 height 19
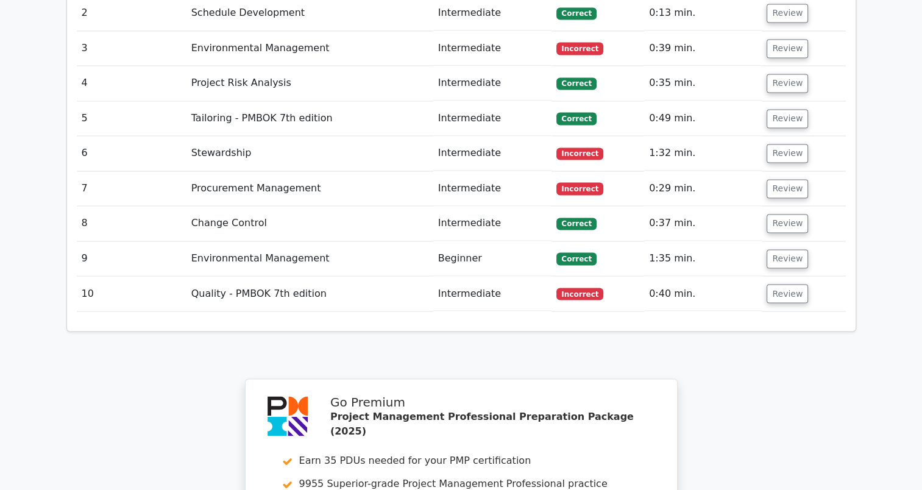
scroll to position [2132, 0]
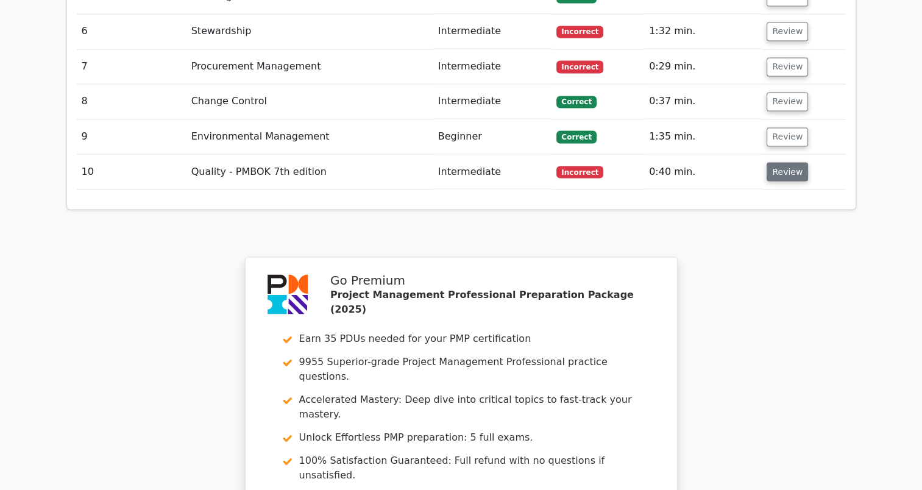
click at [779, 162] on button "Review" at bounding box center [786, 171] width 41 height 19
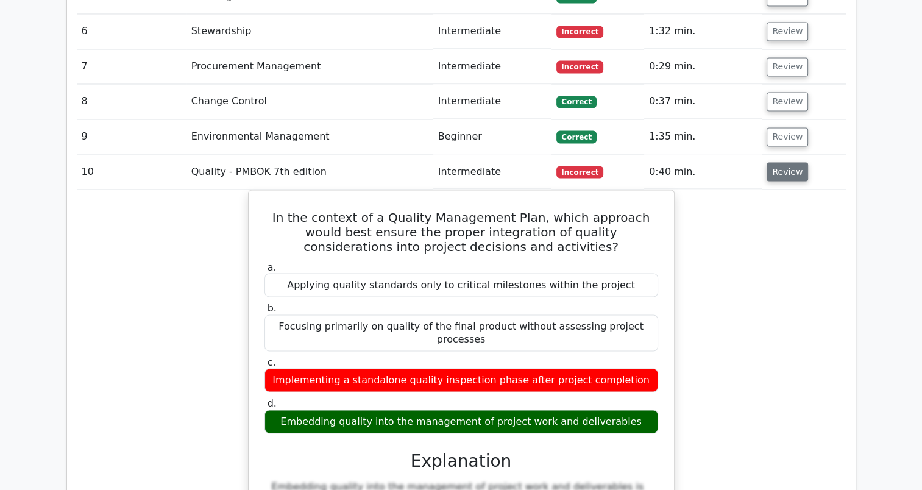
click at [789, 162] on button "Review" at bounding box center [786, 171] width 41 height 19
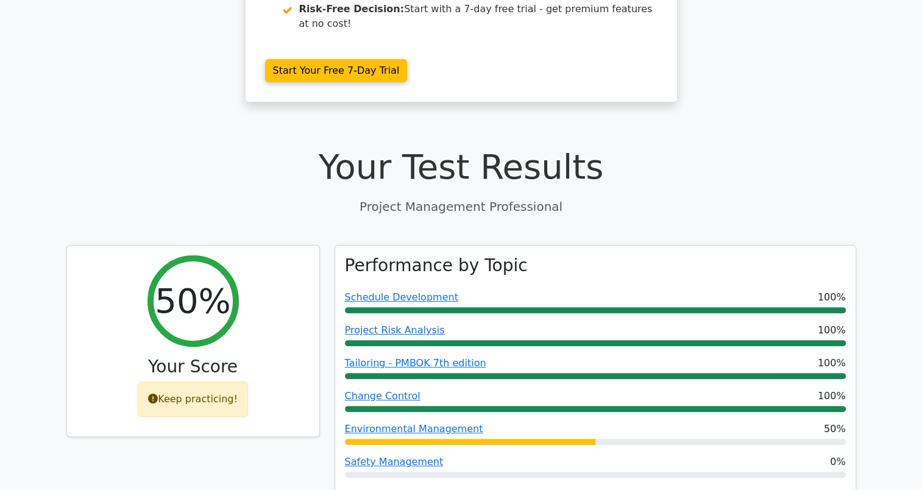
scroll to position [0, 0]
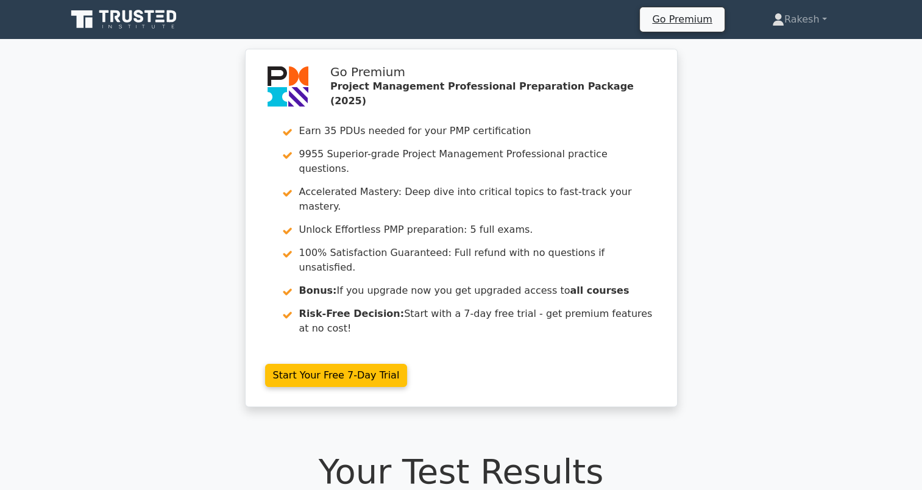
click at [136, 25] on icon at bounding box center [124, 19] width 117 height 23
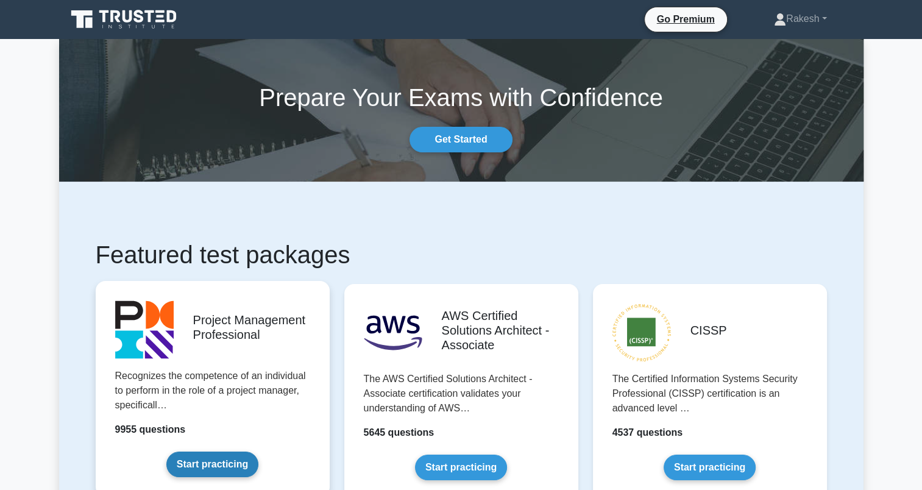
click at [222, 456] on link "Start practicing" at bounding box center [212, 464] width 92 height 26
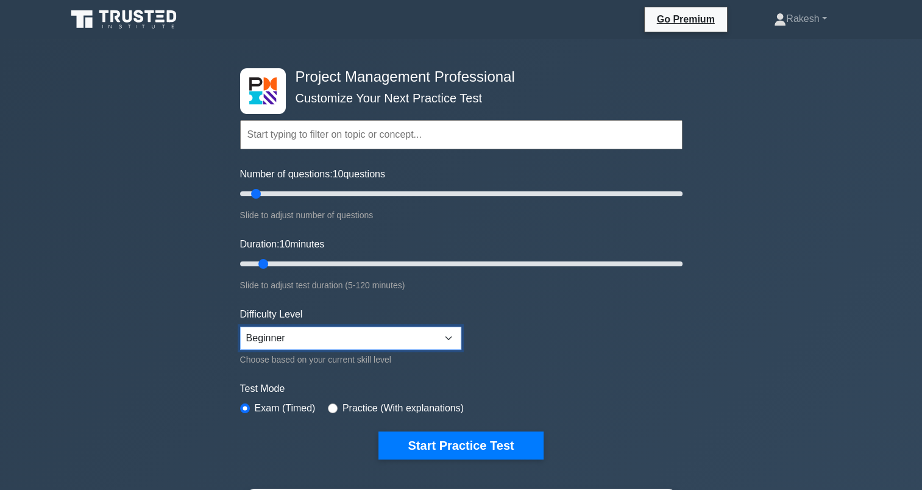
click at [328, 331] on select "Beginner Intermediate Expert" at bounding box center [350, 338] width 221 height 23
select select "intermediate"
click at [240, 327] on select "Beginner Intermediate Expert" at bounding box center [350, 338] width 221 height 23
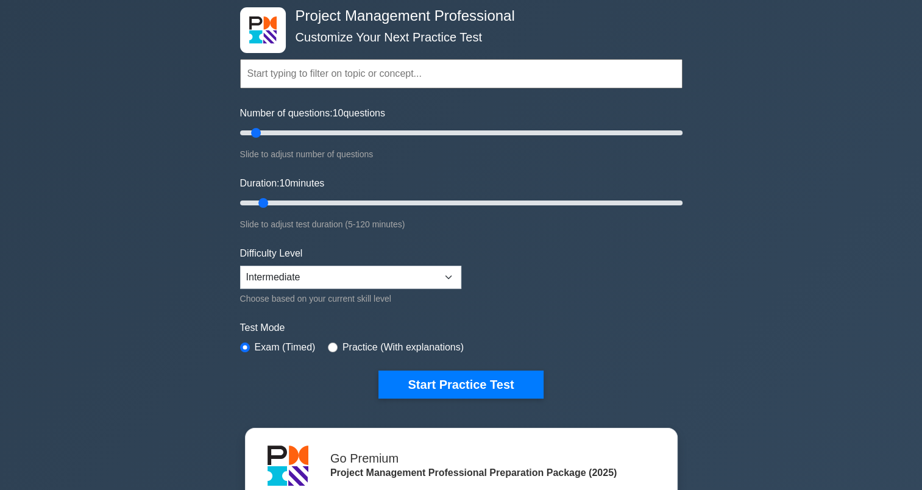
click at [434, 344] on label "Practice (With explanations)" at bounding box center [402, 347] width 121 height 15
click at [334, 344] on div "Practice (With explanations)" at bounding box center [396, 347] width 136 height 15
click at [331, 344] on input "radio" at bounding box center [333, 347] width 10 height 10
radio input "true"
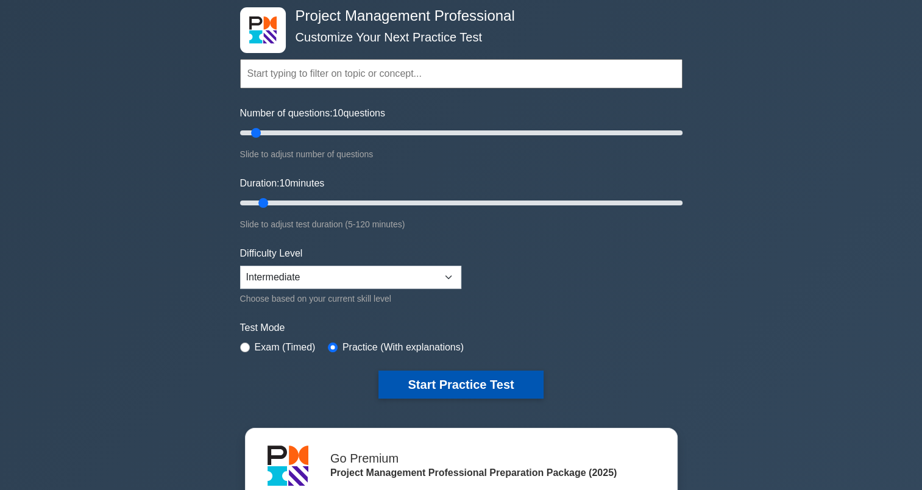
click at [426, 390] on button "Start Practice Test" at bounding box center [460, 384] width 164 height 28
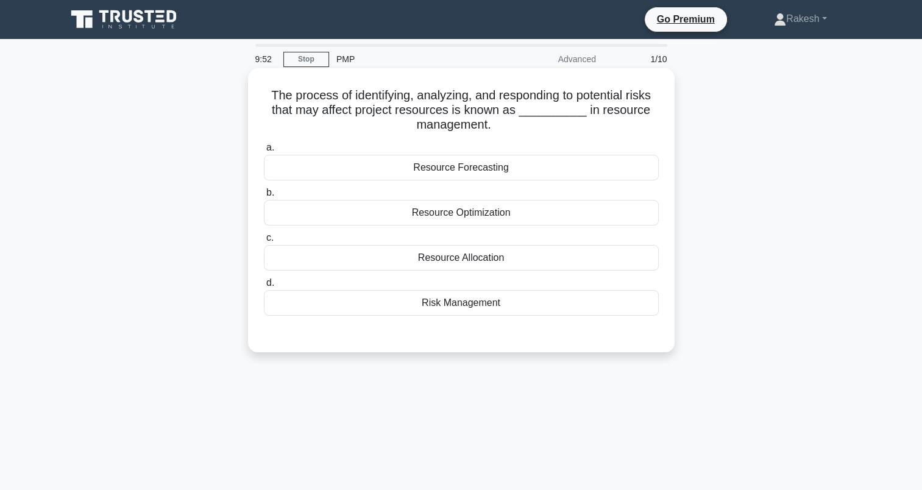
drag, startPoint x: 556, startPoint y: 307, endPoint x: 571, endPoint y: 306, distance: 15.9
click at [556, 307] on div "Risk Management" at bounding box center [461, 303] width 395 height 26
click at [264, 287] on input "d. Risk Management" at bounding box center [264, 283] width 0 height 8
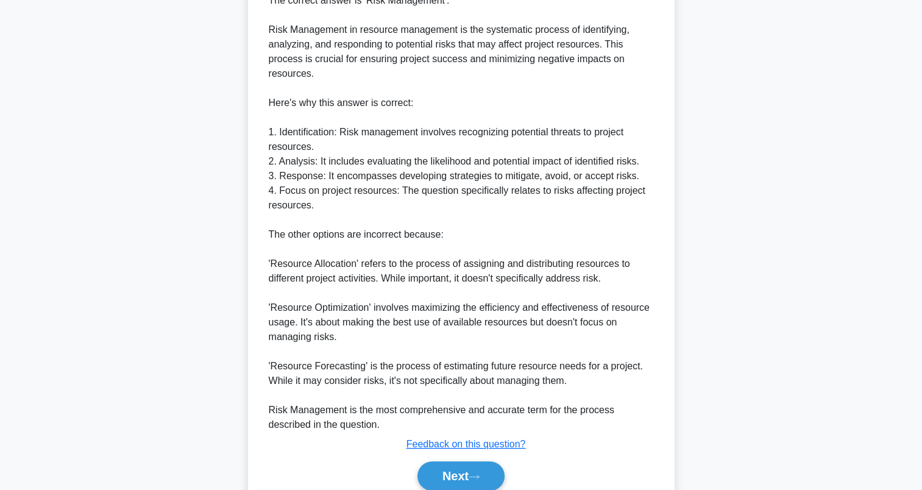
scroll to position [422, 0]
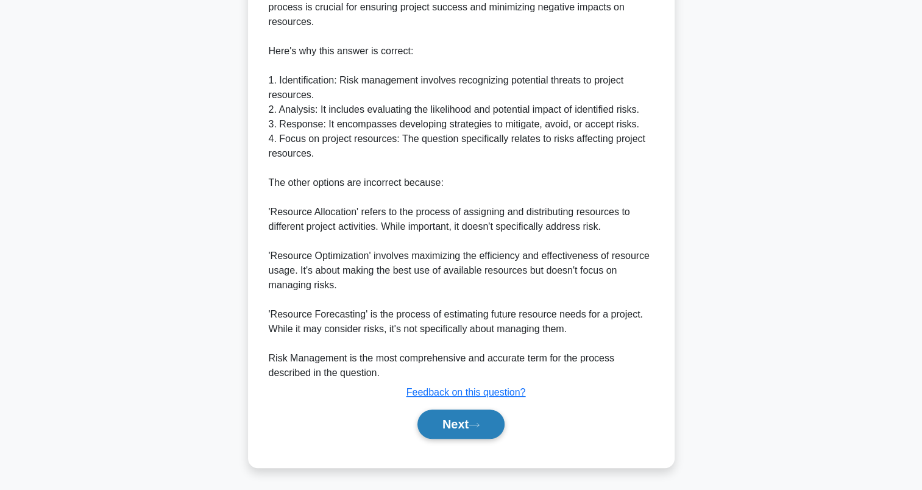
click at [472, 429] on button "Next" at bounding box center [460, 423] width 87 height 29
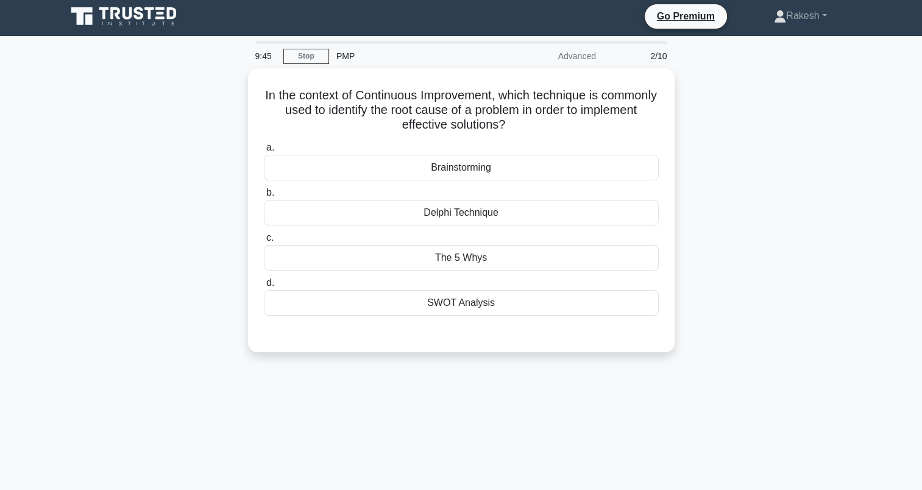
scroll to position [0, 0]
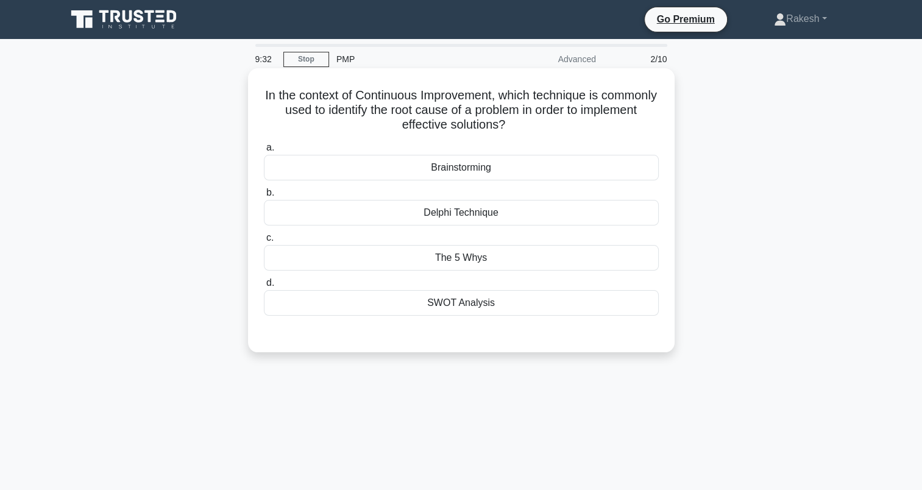
click at [488, 176] on div "Brainstorming" at bounding box center [461, 168] width 395 height 26
click at [264, 152] on input "a. Brainstorming" at bounding box center [264, 148] width 0 height 8
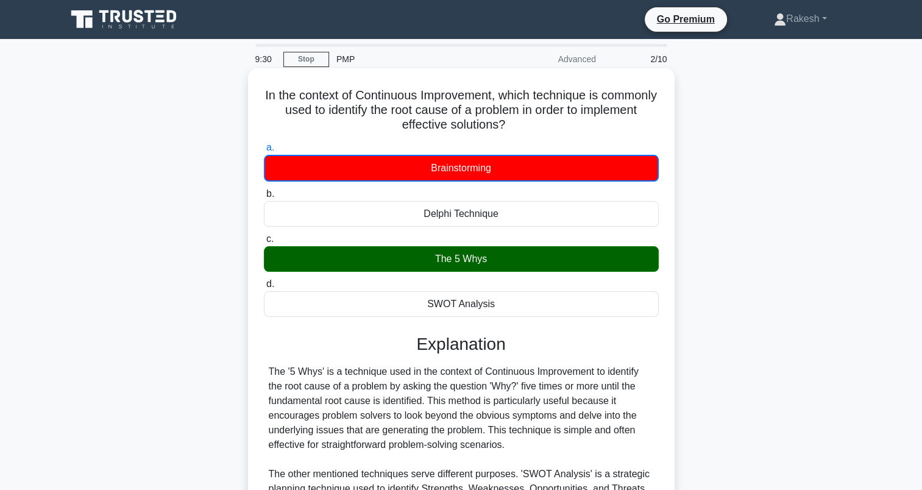
click at [495, 259] on div "The 5 Whys" at bounding box center [461, 259] width 395 height 26
click at [264, 243] on input "c. The 5 Whys" at bounding box center [264, 239] width 0 height 8
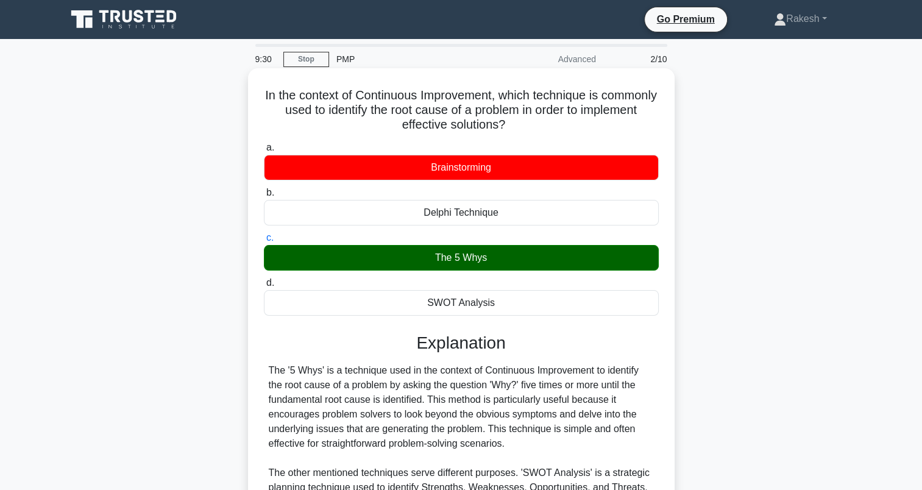
scroll to position [202, 0]
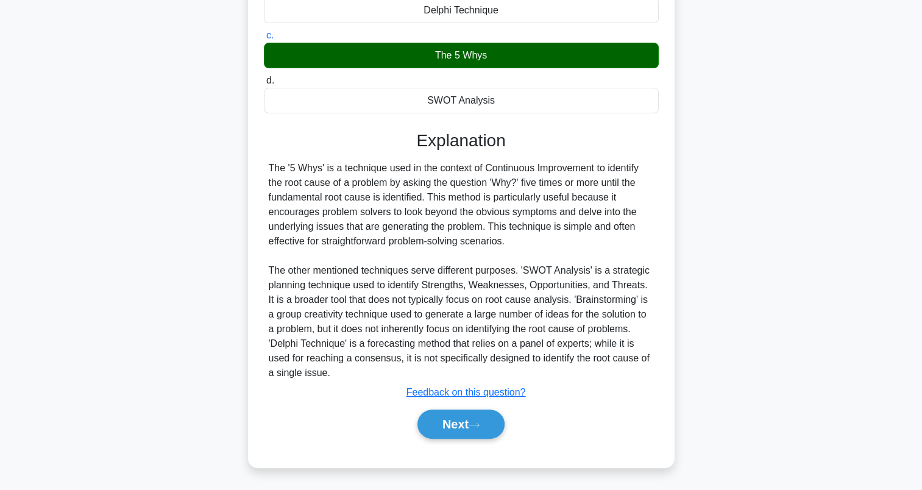
click at [353, 175] on div "The '5 Whys' is a technique used in the context of Continuous Improvement to id…" at bounding box center [461, 270] width 385 height 219
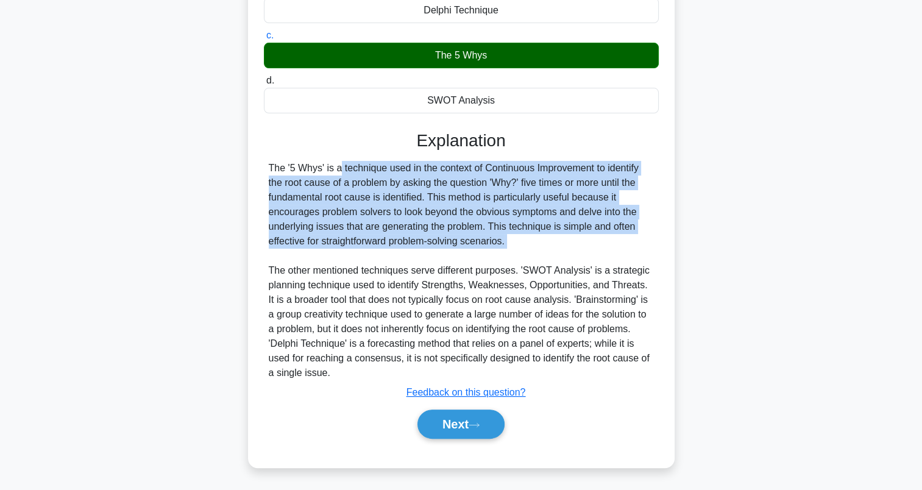
click at [353, 175] on div "The '5 Whys' is a technique used in the context of Continuous Improvement to id…" at bounding box center [461, 270] width 385 height 219
drag, startPoint x: 353, startPoint y: 175, endPoint x: 423, endPoint y: 211, distance: 77.9
click at [423, 211] on div "The '5 Whys' is a technique used in the context of Continuous Improvement to id…" at bounding box center [461, 270] width 385 height 219
click at [497, 185] on div "The '5 Whys' is a technique used in the context of Continuous Improvement to id…" at bounding box center [461, 270] width 385 height 219
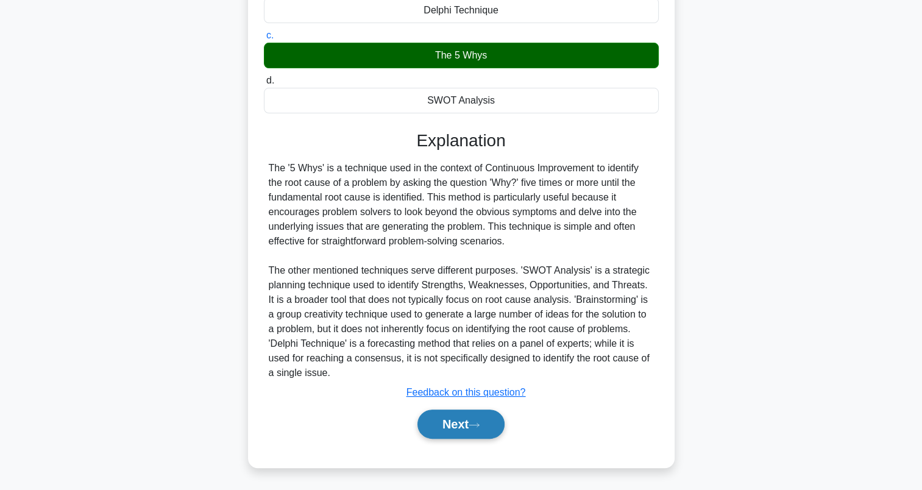
click at [459, 430] on button "Next" at bounding box center [460, 423] width 87 height 29
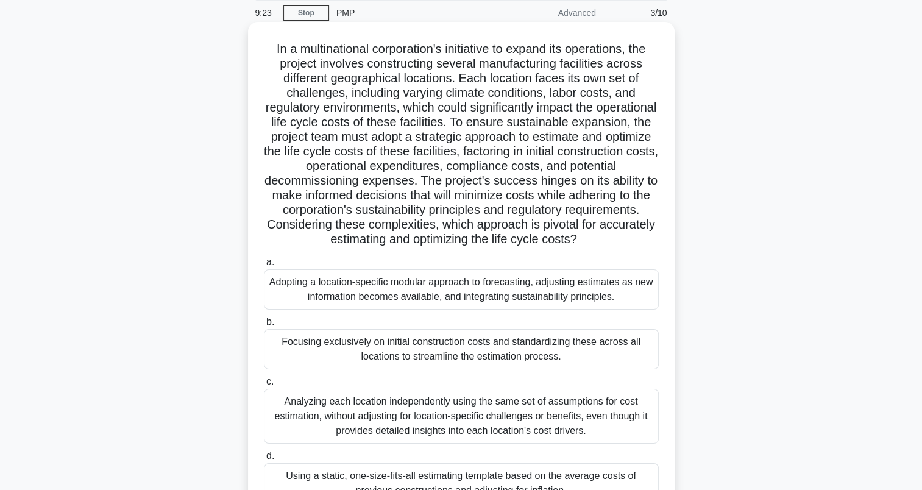
scroll to position [0, 0]
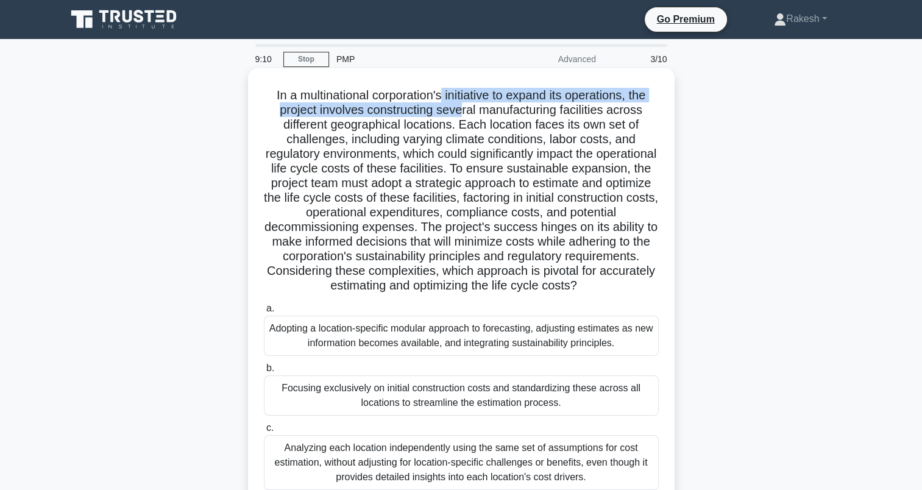
drag, startPoint x: 440, startPoint y: 96, endPoint x: 461, endPoint y: 110, distance: 25.4
click at [461, 110] on h5 "In a multinational corporation's initiative to expand its operations, the proje…" at bounding box center [461, 191] width 397 height 206
drag, startPoint x: 461, startPoint y: 110, endPoint x: 397, endPoint y: 113, distance: 63.4
click at [397, 113] on h5 "In a multinational corporation's initiative to expand its operations, the proje…" at bounding box center [461, 191] width 397 height 206
click at [431, 117] on h5 "In a multinational corporation's initiative to expand its operations, the proje…" at bounding box center [461, 191] width 397 height 206
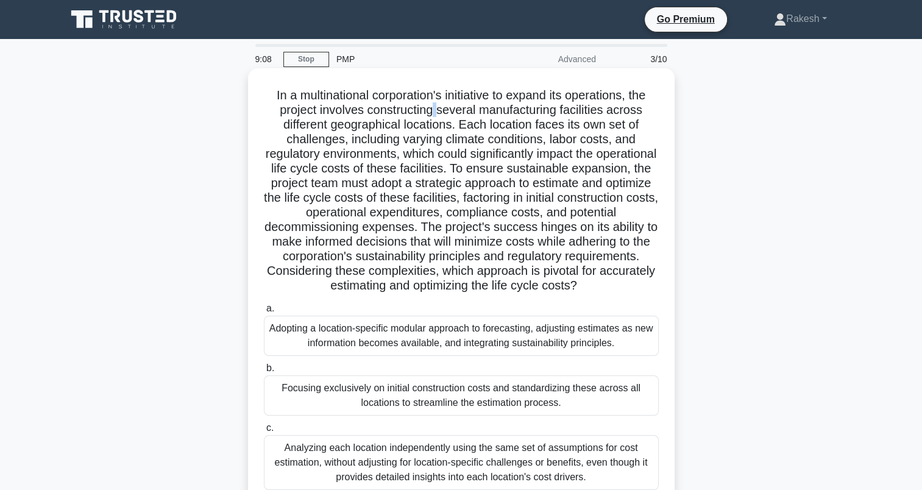
click at [431, 117] on h5 "In a multinational corporation's initiative to expand its operations, the proje…" at bounding box center [461, 191] width 397 height 206
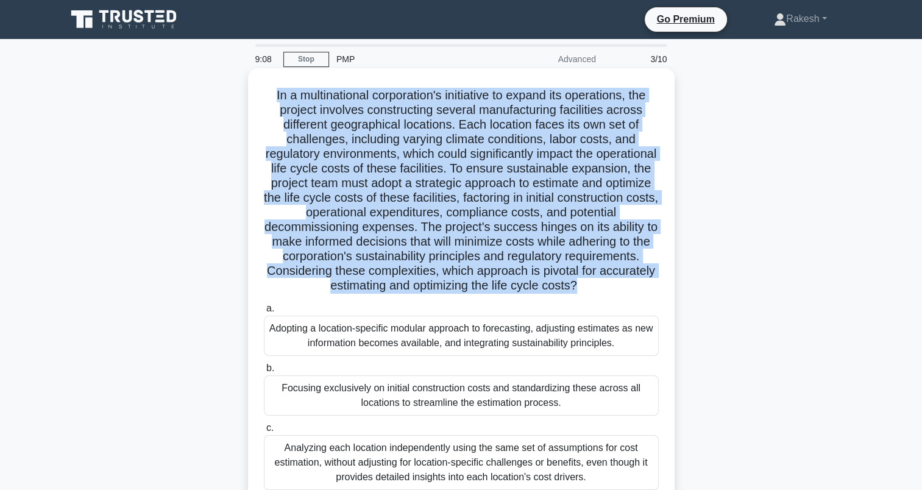
click at [431, 117] on h5 "In a multinational corporation's initiative to expand its operations, the proje…" at bounding box center [461, 191] width 397 height 206
drag, startPoint x: 431, startPoint y: 117, endPoint x: 473, endPoint y: 136, distance: 46.1
click at [473, 136] on h5 "In a multinational corporation's initiative to expand its operations, the proje…" at bounding box center [461, 191] width 397 height 206
click at [563, 155] on h5 "In a multinational corporation's initiative to expand its operations, the proje…" at bounding box center [461, 191] width 397 height 206
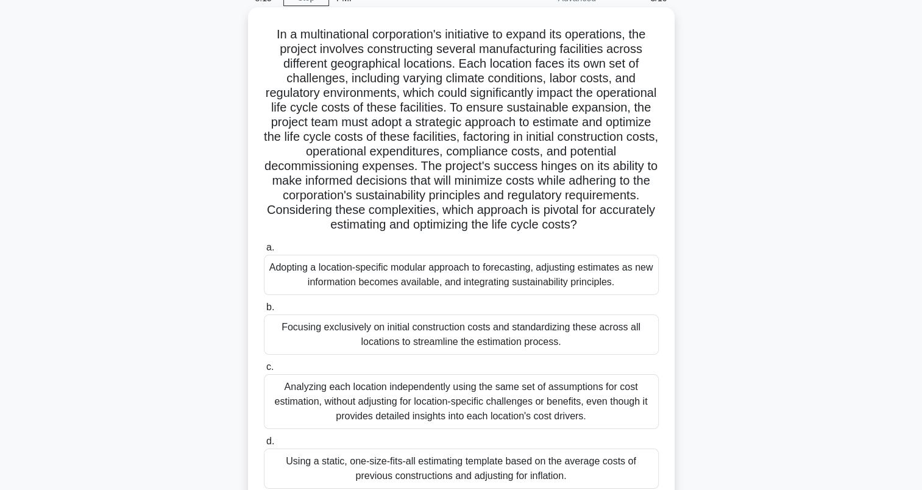
scroll to position [168, 0]
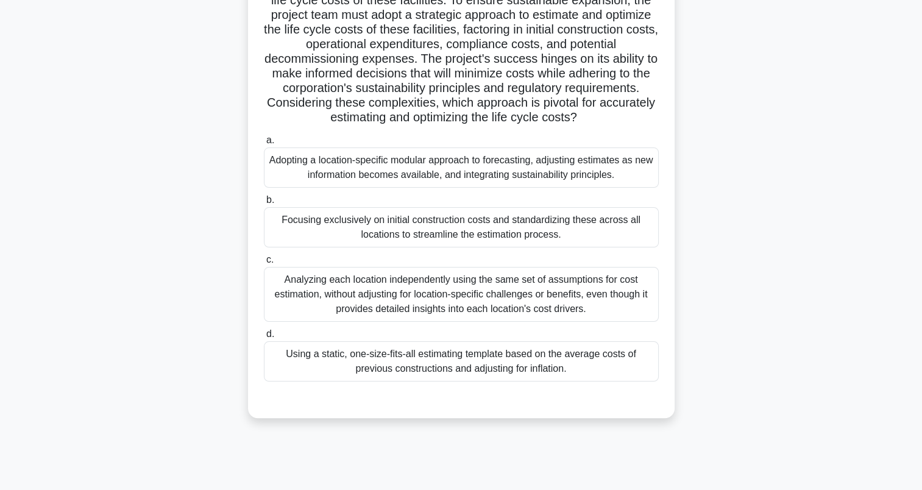
click at [591, 166] on div "Adopting a location-specific modular approach to forecasting, adjusting estimat…" at bounding box center [461, 167] width 395 height 40
click at [264, 144] on input "a. Adopting a location-specific modular approach to forecasting, adjusting esti…" at bounding box center [264, 140] width 0 height 8
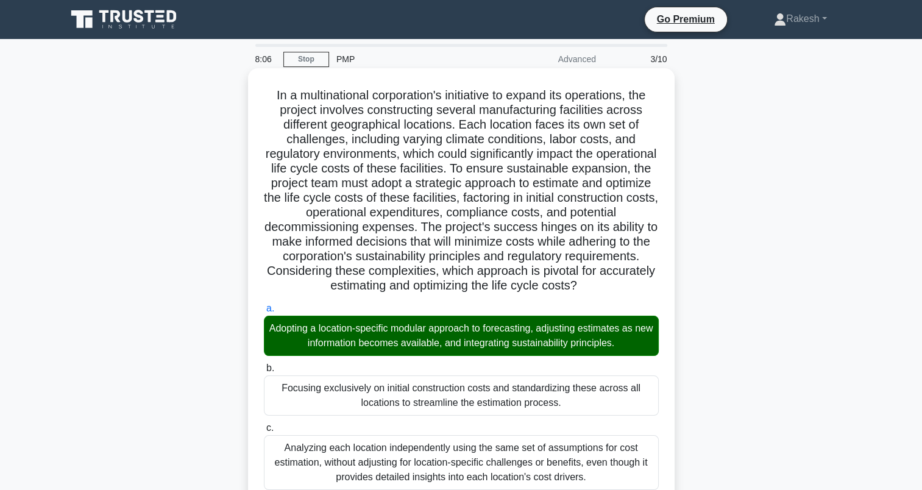
scroll to position [426, 0]
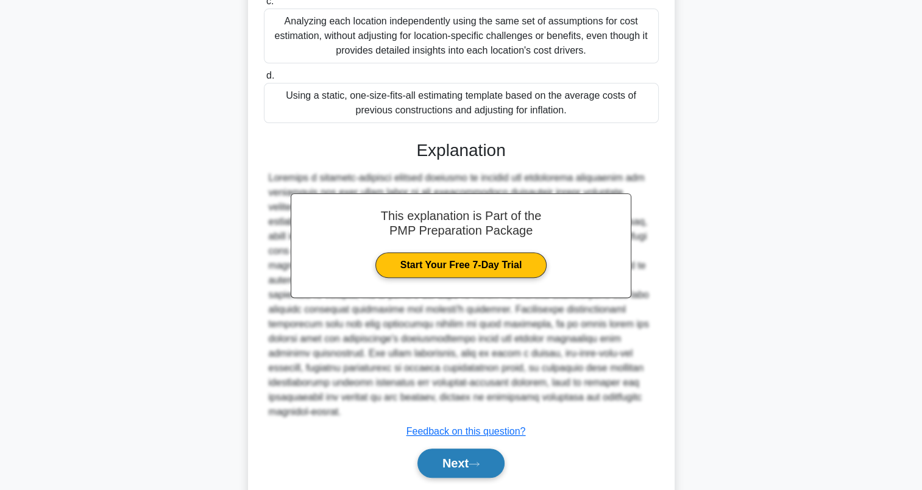
click at [457, 448] on button "Next" at bounding box center [460, 462] width 87 height 29
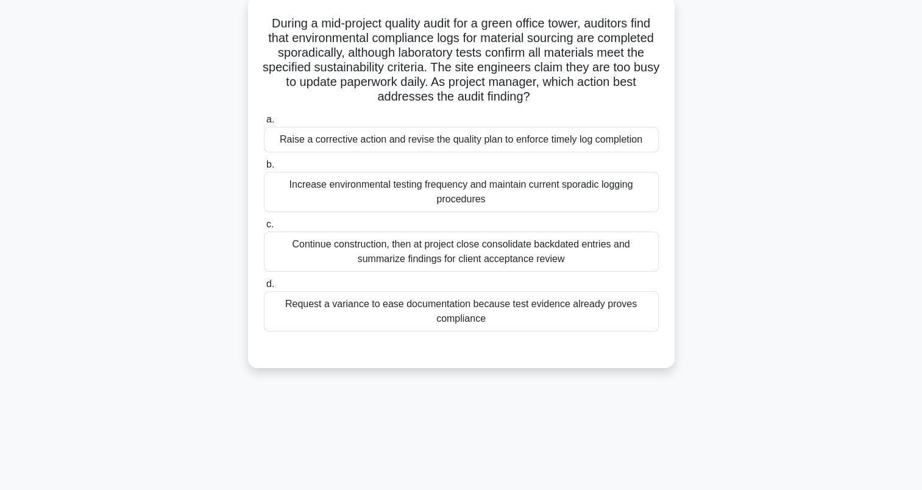
scroll to position [0, 0]
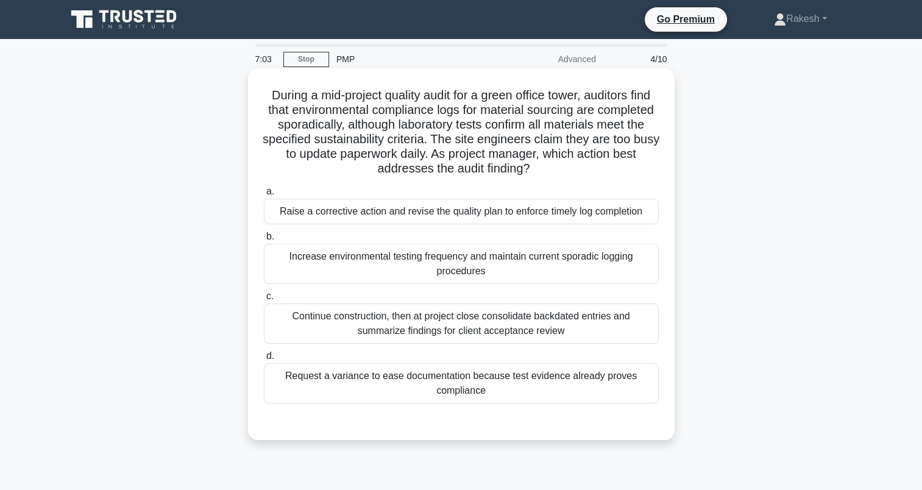
click at [595, 209] on div "Raise a corrective action and revise the quality plan to enforce timely log com…" at bounding box center [461, 212] width 395 height 26
click at [264, 196] on input "a. Raise a corrective action and revise the quality plan to enforce timely log …" at bounding box center [264, 192] width 0 height 8
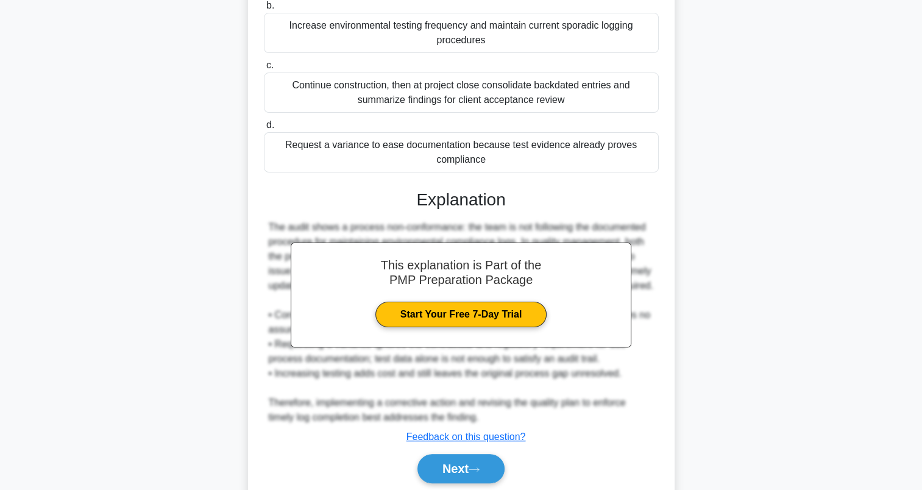
scroll to position [275, 0]
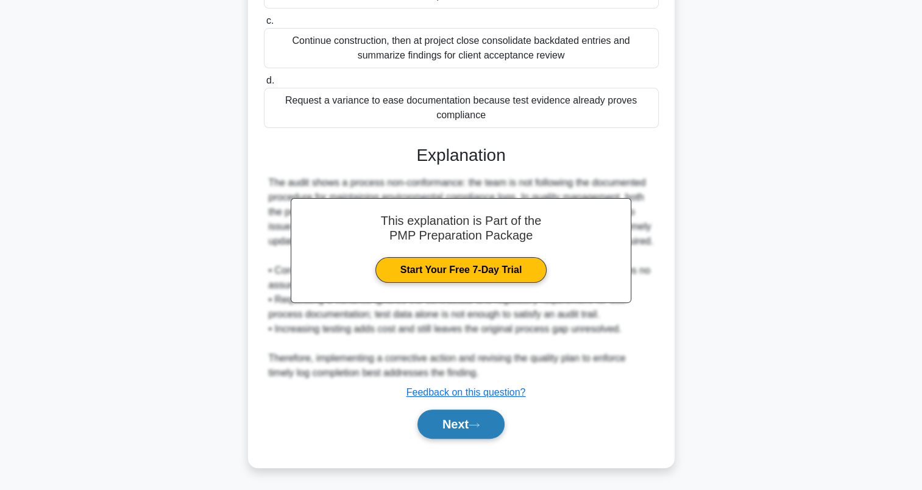
click at [479, 417] on button "Next" at bounding box center [460, 423] width 87 height 29
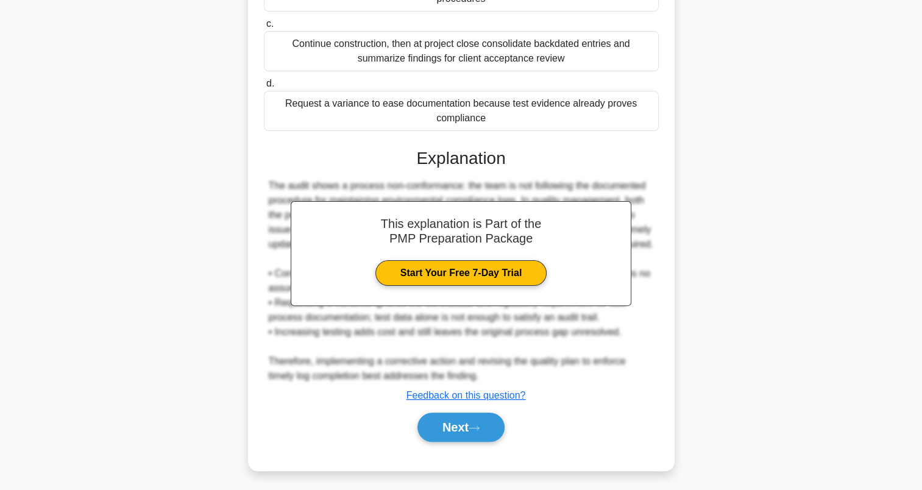
scroll to position [168, 0]
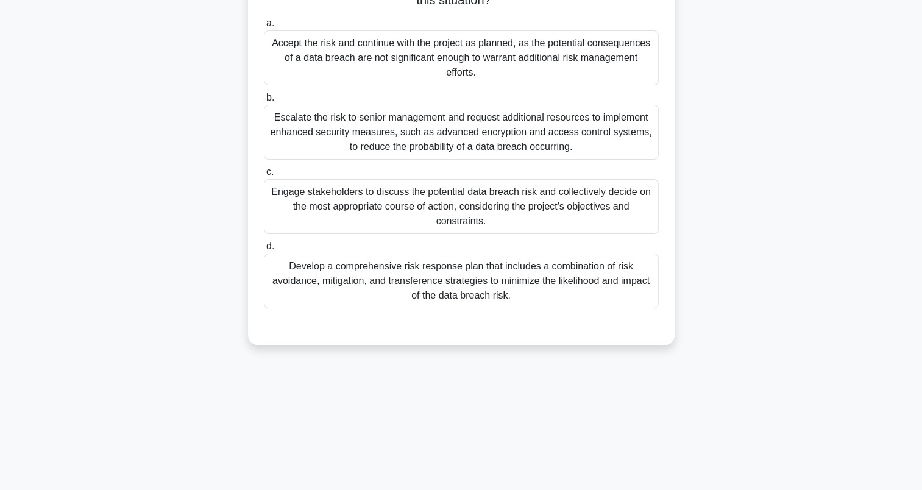
click at [539, 289] on div "Develop a comprehensive risk response plan that includes a combination of risk …" at bounding box center [461, 280] width 395 height 55
click at [264, 250] on input "d. Develop a comprehensive risk response plan that includes a combination of ri…" at bounding box center [264, 246] width 0 height 8
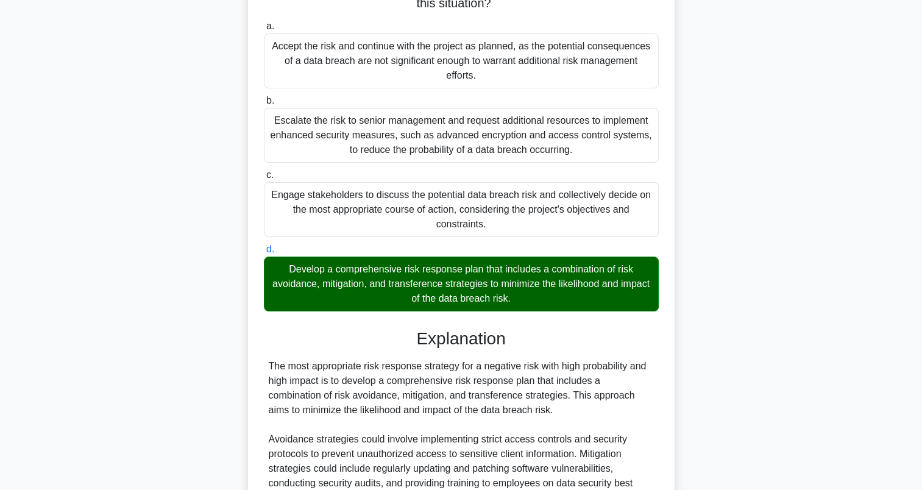
scroll to position [465, 0]
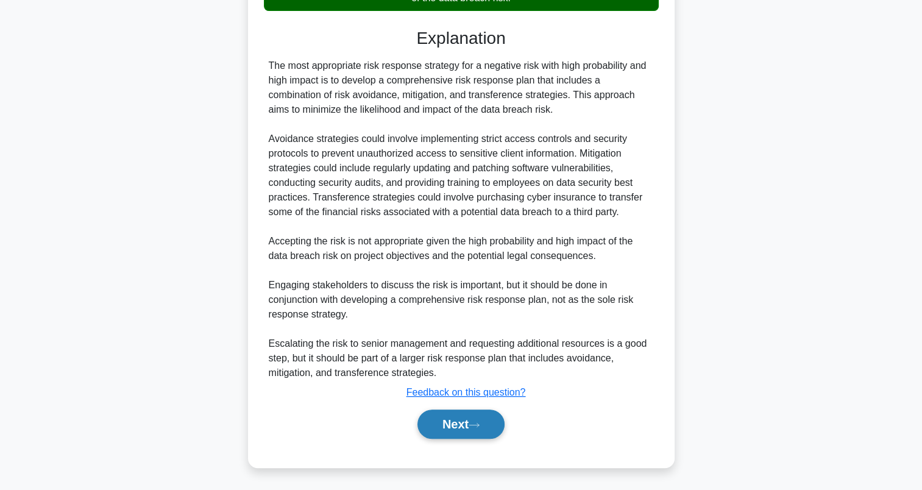
click at [463, 422] on button "Next" at bounding box center [460, 423] width 87 height 29
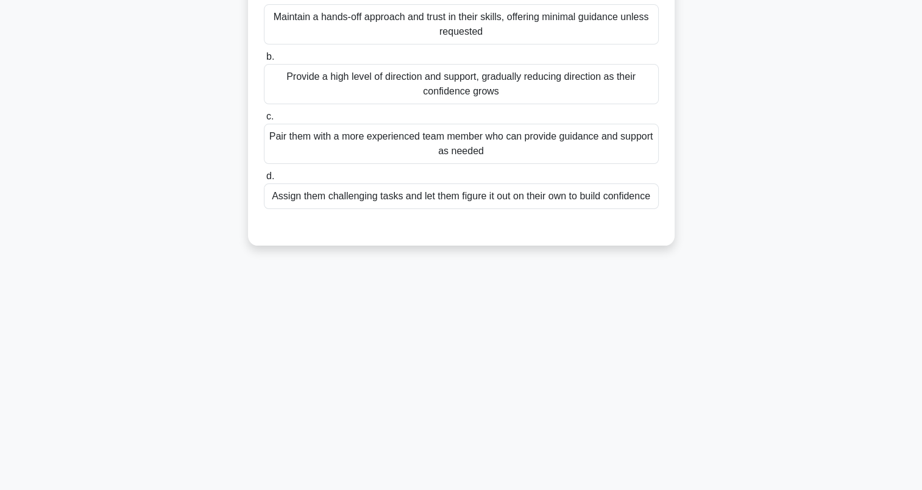
scroll to position [0, 0]
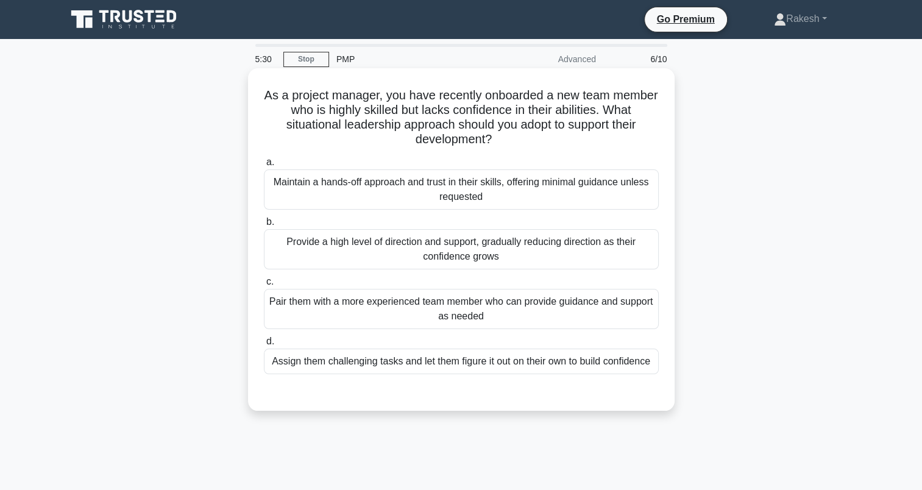
click at [579, 246] on div "Provide a high level of direction and support, gradually reducing direction as …" at bounding box center [461, 249] width 395 height 40
click at [264, 226] on input "b. Provide a high level of direction and support, gradually reducing direction …" at bounding box center [264, 222] width 0 height 8
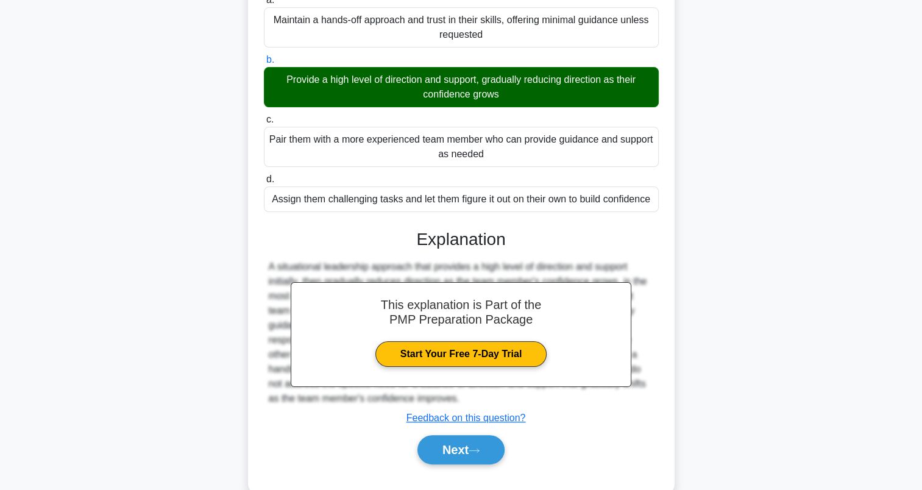
scroll to position [188, 0]
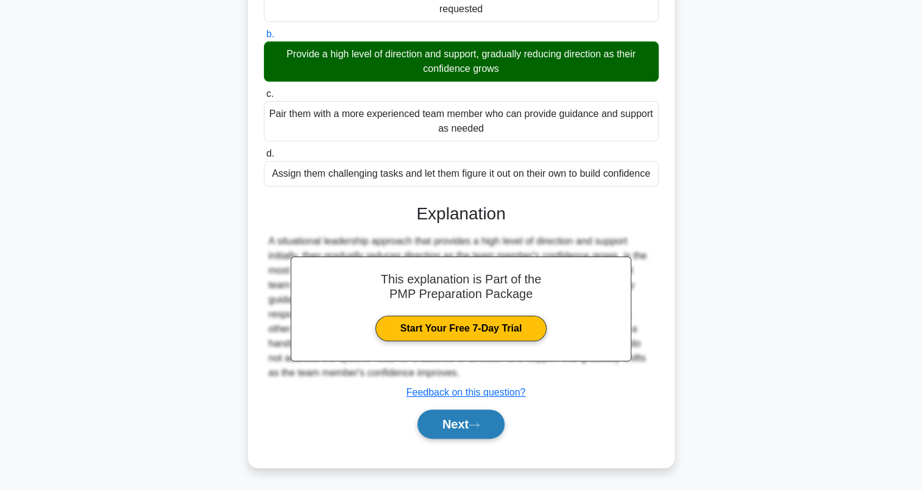
click at [490, 428] on button "Next" at bounding box center [460, 423] width 87 height 29
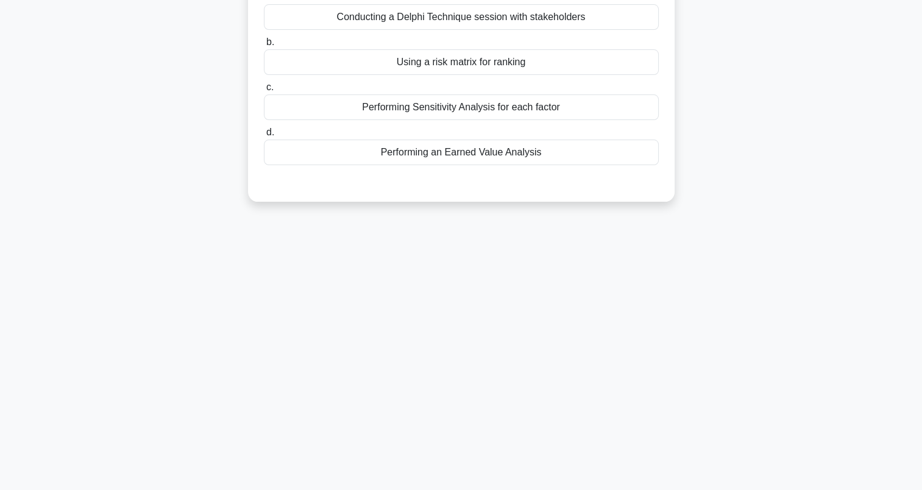
scroll to position [0, 0]
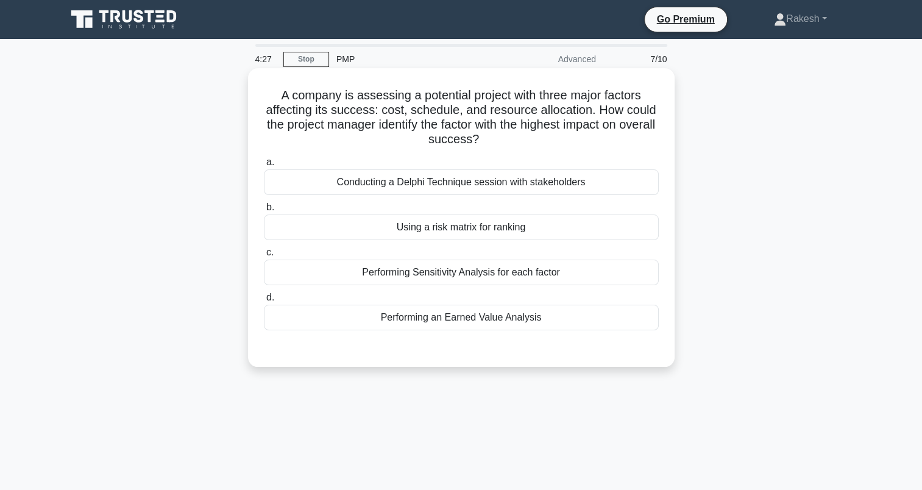
click at [567, 319] on div "Performing an Earned Value Analysis" at bounding box center [461, 318] width 395 height 26
click at [264, 302] on input "d. Performing an Earned Value Analysis" at bounding box center [264, 298] width 0 height 8
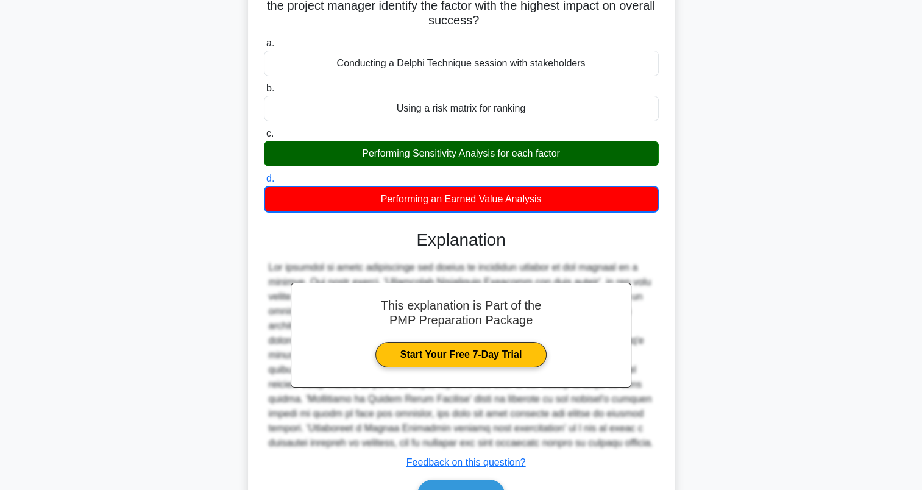
scroll to position [188, 0]
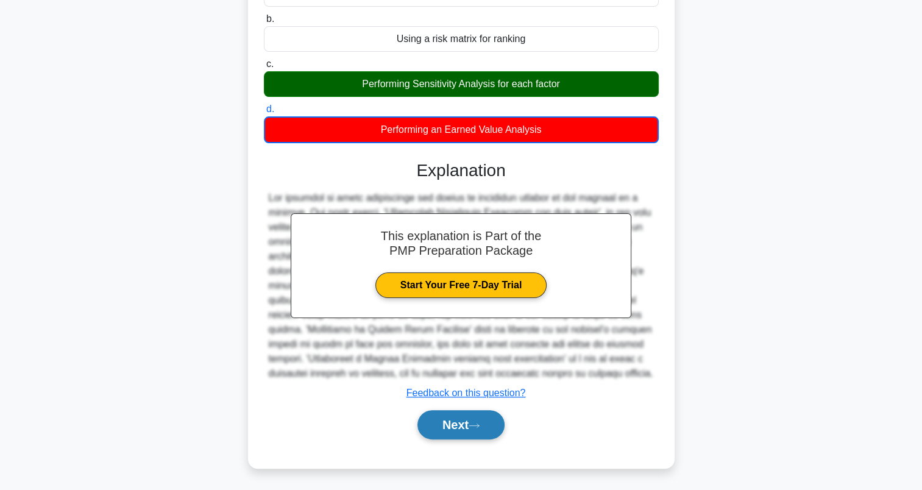
click at [479, 424] on icon at bounding box center [474, 425] width 10 height 4
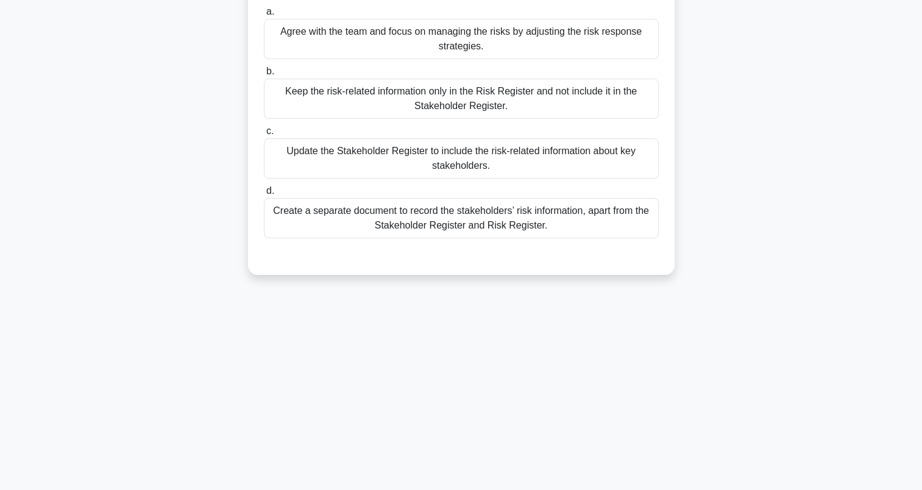
scroll to position [0, 0]
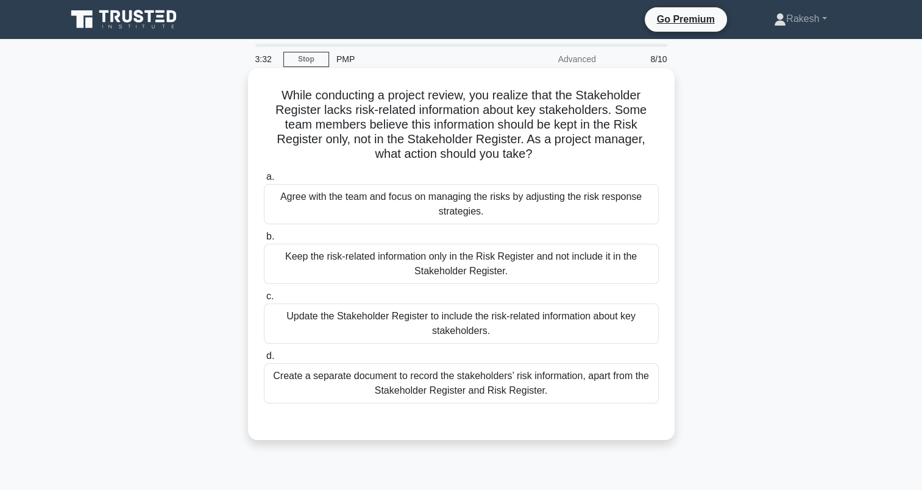
click at [612, 321] on div "Update the Stakeholder Register to include the risk-related information about k…" at bounding box center [461, 323] width 395 height 40
click at [264, 300] on input "c. Update the Stakeholder Register to include the risk-related information abou…" at bounding box center [264, 296] width 0 height 8
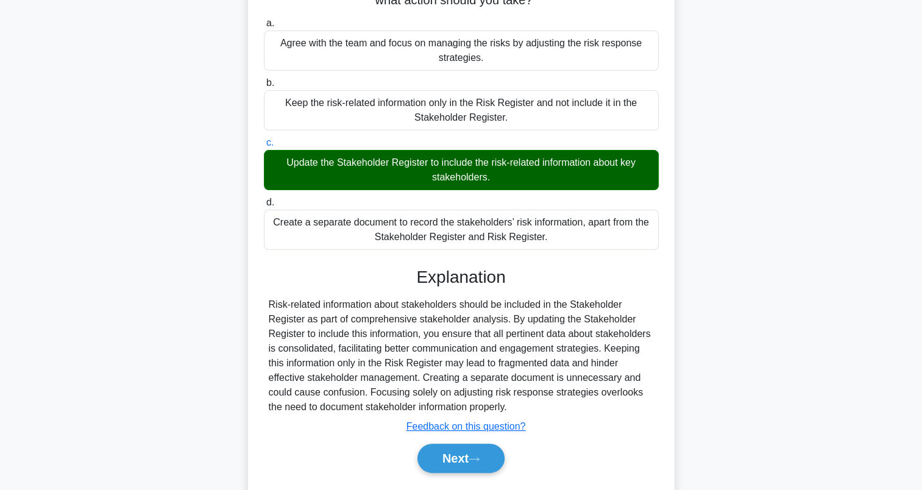
scroll to position [188, 0]
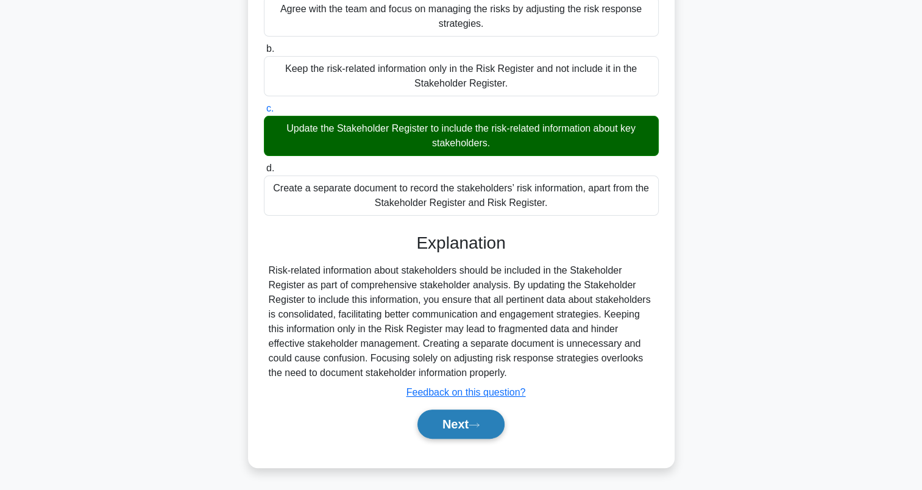
click at [454, 428] on button "Next" at bounding box center [460, 423] width 87 height 29
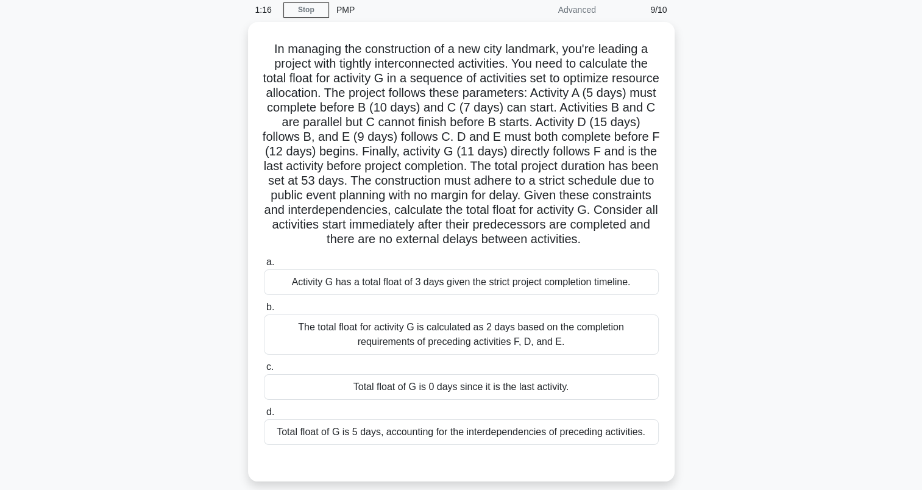
scroll to position [122, 0]
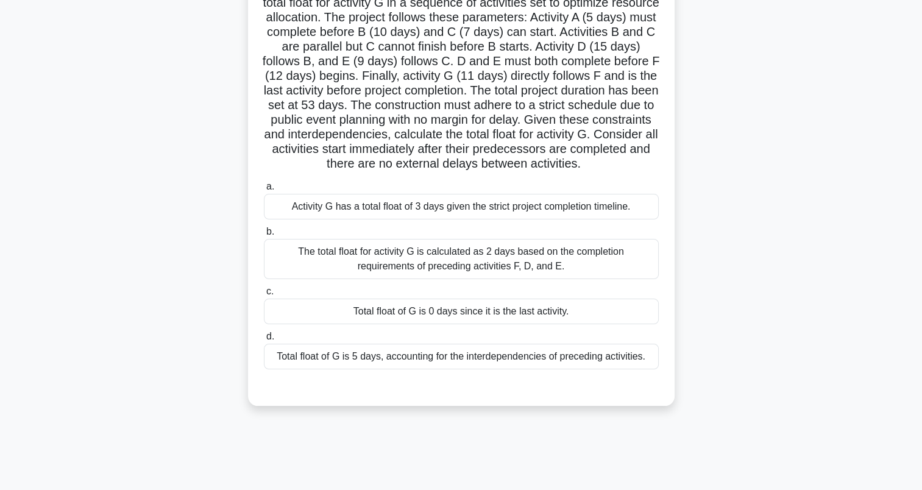
click at [602, 214] on div "Activity G has a total float of 3 days given the strict project completion time…" at bounding box center [461, 207] width 395 height 26
click at [264, 191] on input "a. Activity G has a total float of 3 days given the strict project completion t…" at bounding box center [264, 187] width 0 height 8
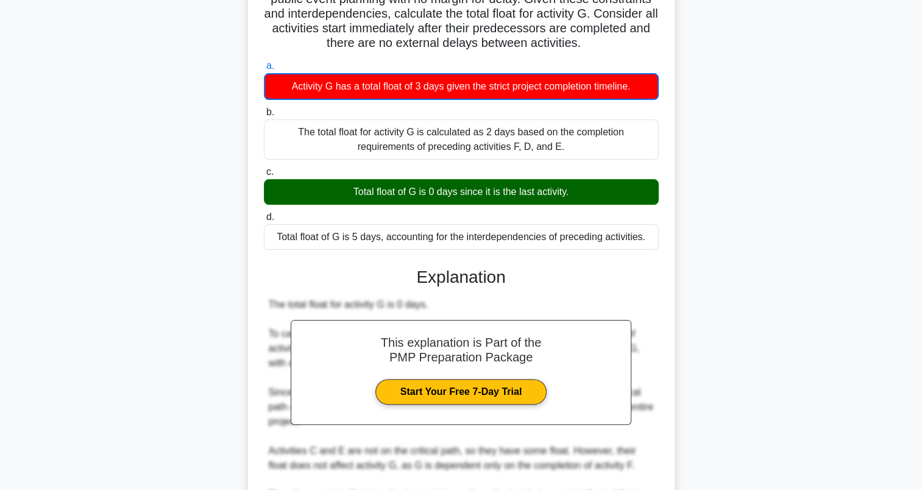
scroll to position [365, 0]
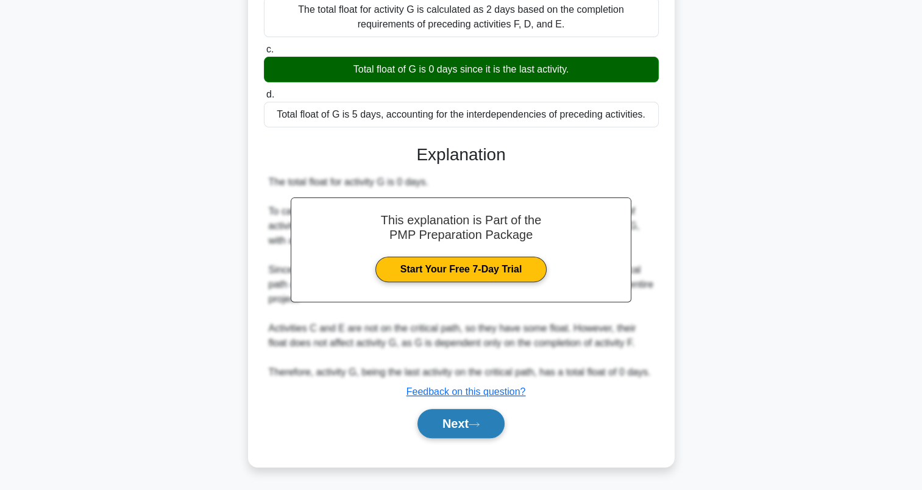
click at [433, 437] on button "Next" at bounding box center [460, 423] width 87 height 29
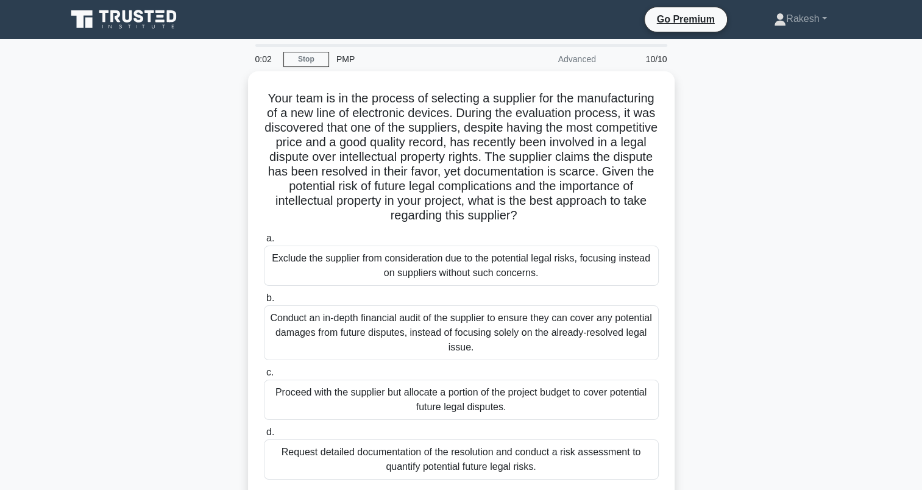
scroll to position [61, 0]
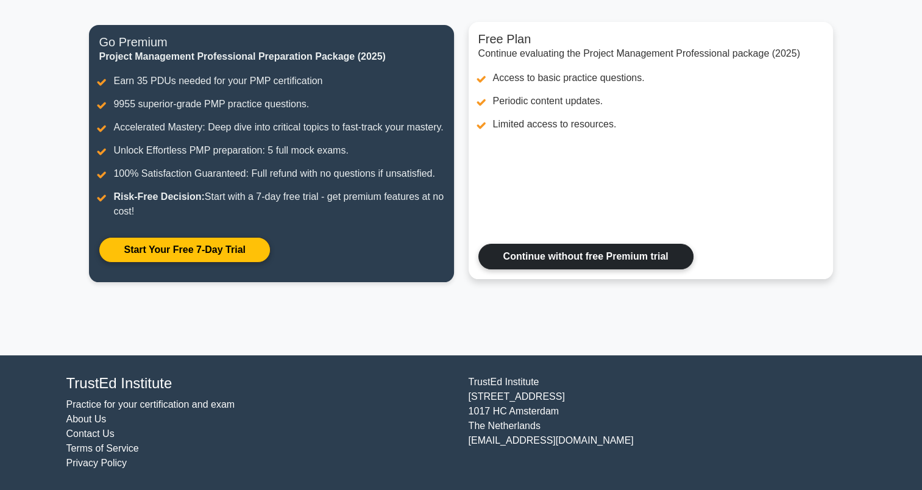
scroll to position [156, 0]
click at [611, 261] on link "Continue without free Premium trial" at bounding box center [585, 257] width 215 height 26
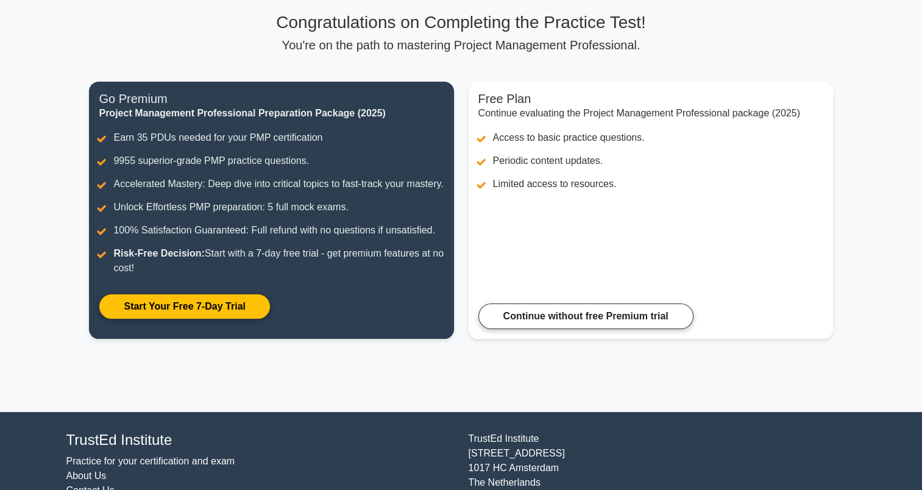
scroll to position [0, 0]
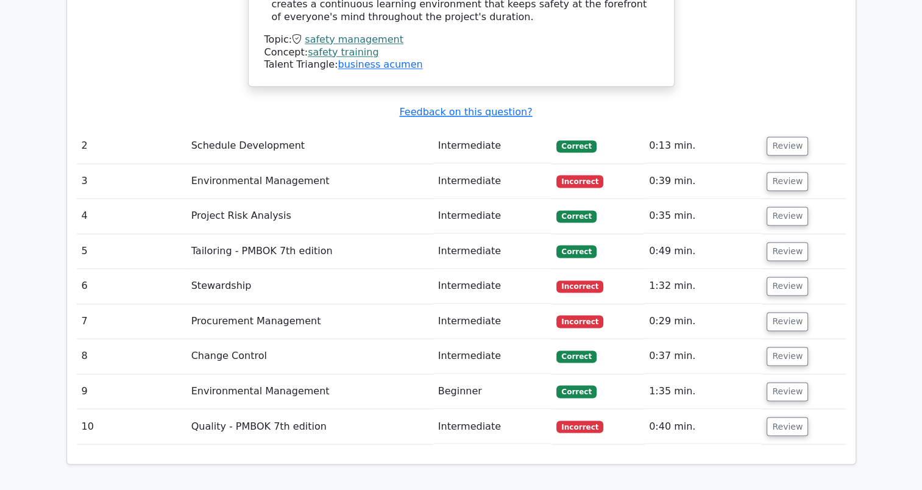
scroll to position [1949, 0]
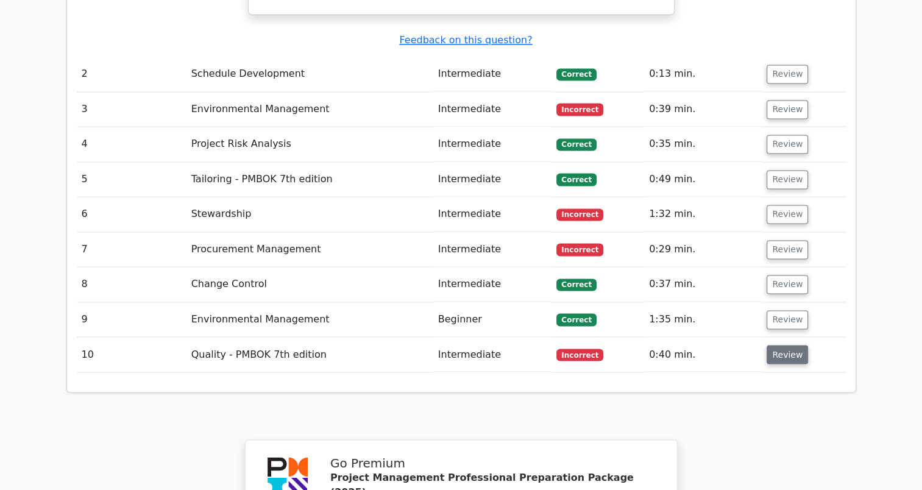
click at [786, 345] on button "Review" at bounding box center [786, 354] width 41 height 19
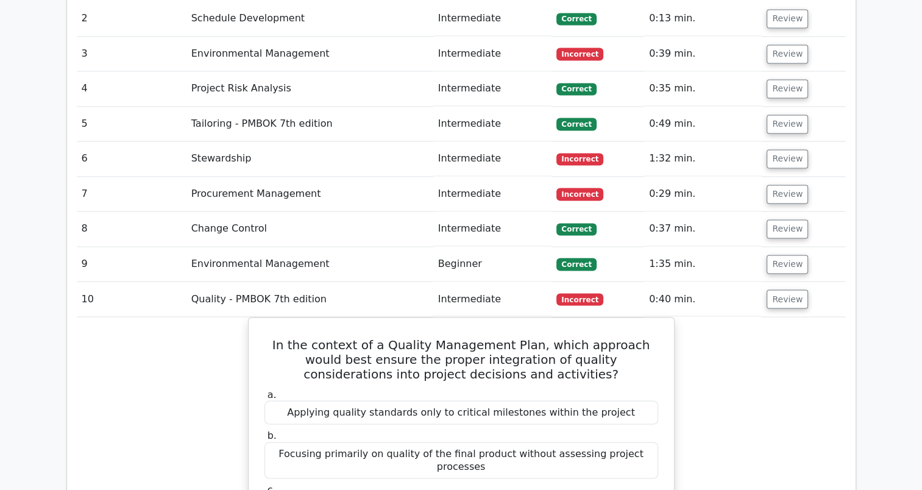
scroll to position [2071, 0]
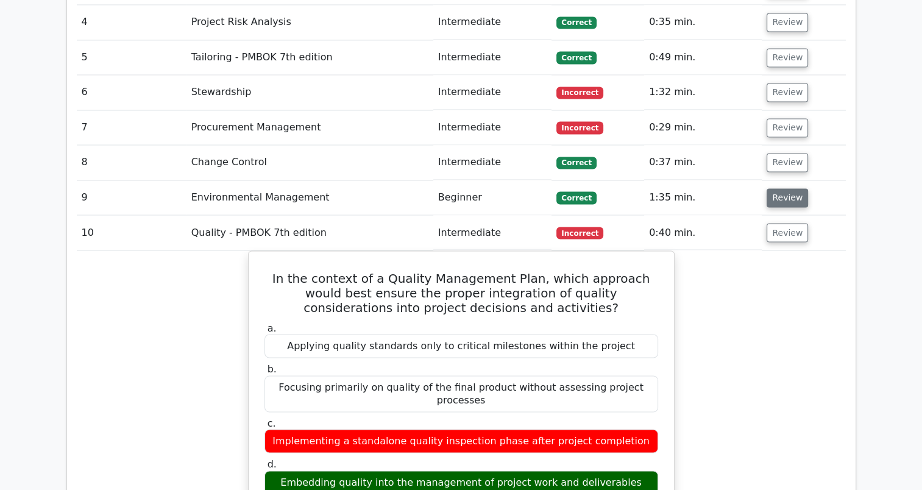
click at [785, 188] on button "Review" at bounding box center [786, 197] width 41 height 19
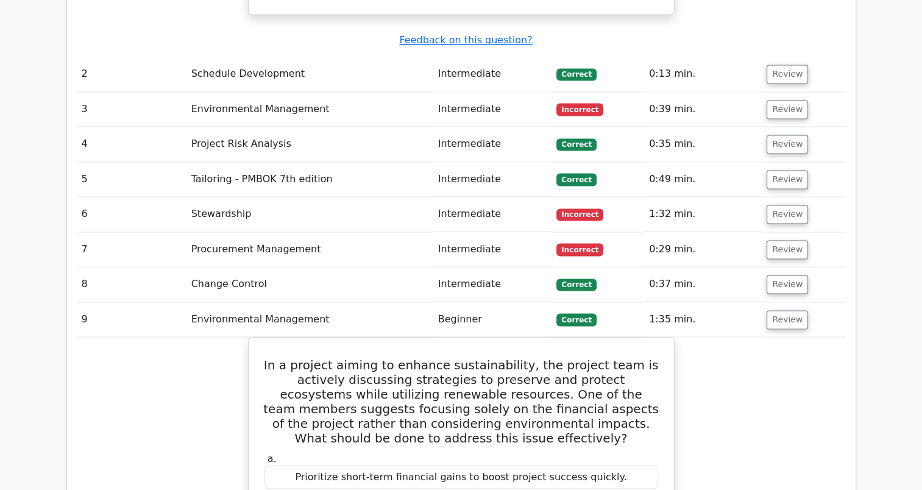
scroll to position [1949, 0]
click at [768, 267] on td "Review" at bounding box center [802, 284] width 83 height 35
click at [776, 275] on button "Review" at bounding box center [786, 284] width 41 height 19
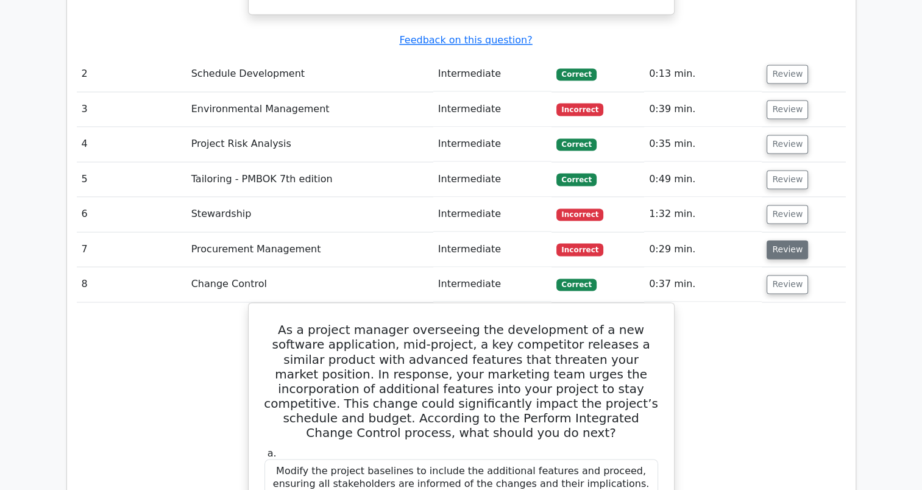
click at [793, 240] on button "Review" at bounding box center [786, 249] width 41 height 19
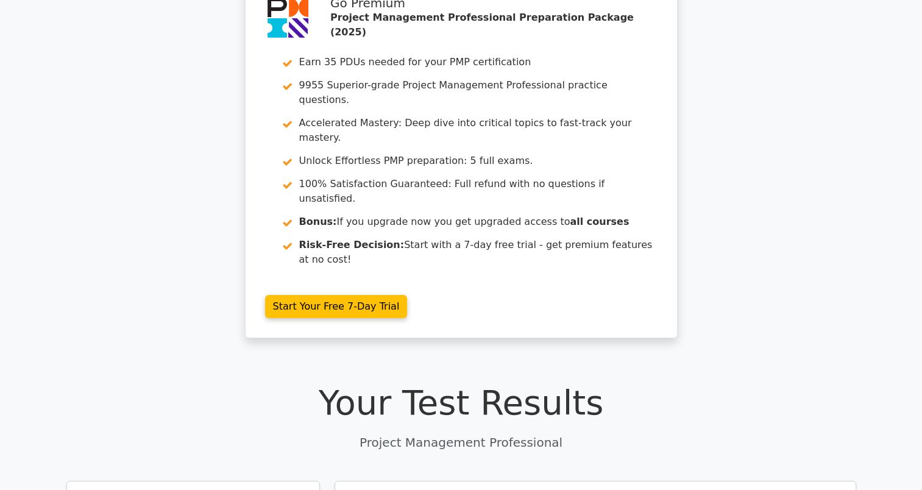
scroll to position [0, 0]
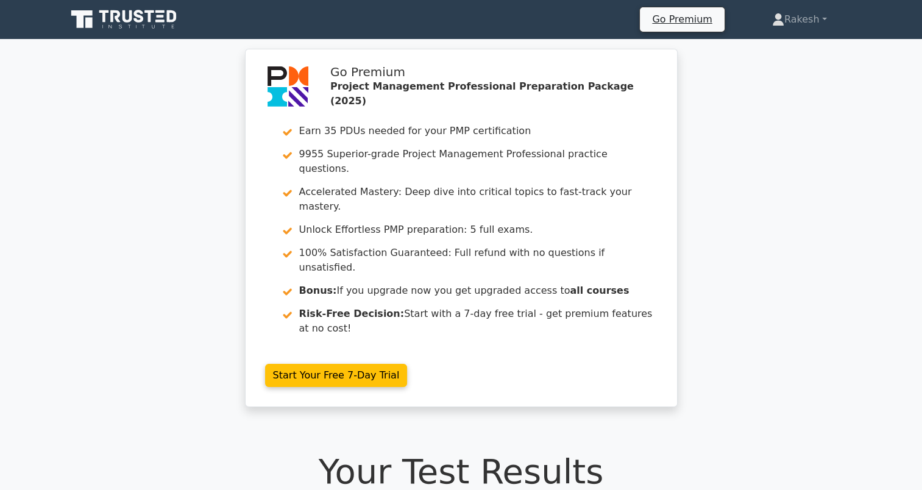
click at [132, 19] on icon at bounding box center [124, 19] width 117 height 23
